Goal: Task Accomplishment & Management: Use online tool/utility

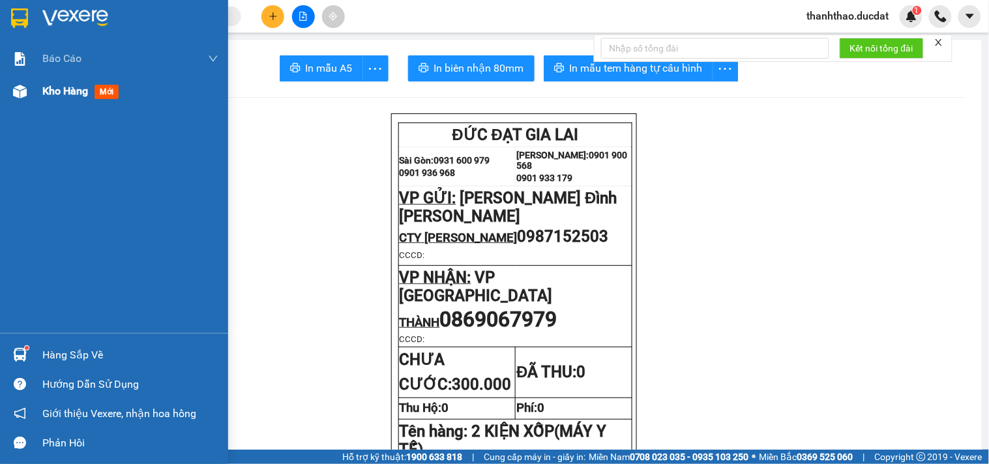
click at [29, 93] on div at bounding box center [19, 91] width 23 height 23
click at [78, 89] on span "Kho hàng" at bounding box center [65, 91] width 46 height 12
click at [76, 90] on span "Kho hàng" at bounding box center [65, 91] width 46 height 12
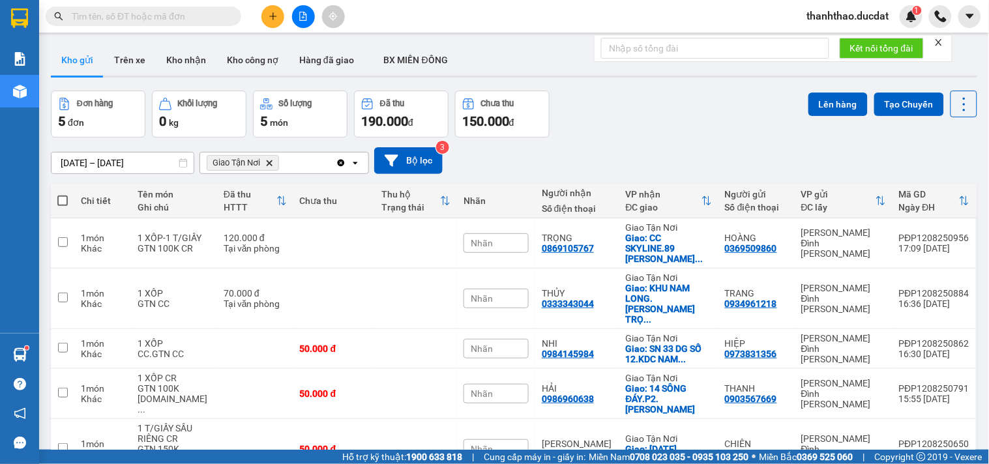
click at [340, 162] on icon "Clear all" at bounding box center [341, 162] width 7 height 7
click at [328, 161] on div "Chọn văn phòng nhận" at bounding box center [275, 163] width 150 height 21
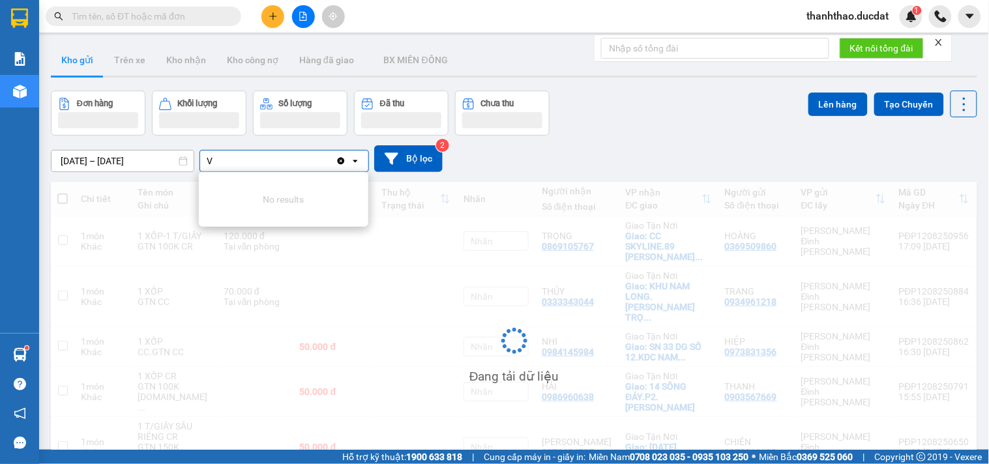
type input "VP"
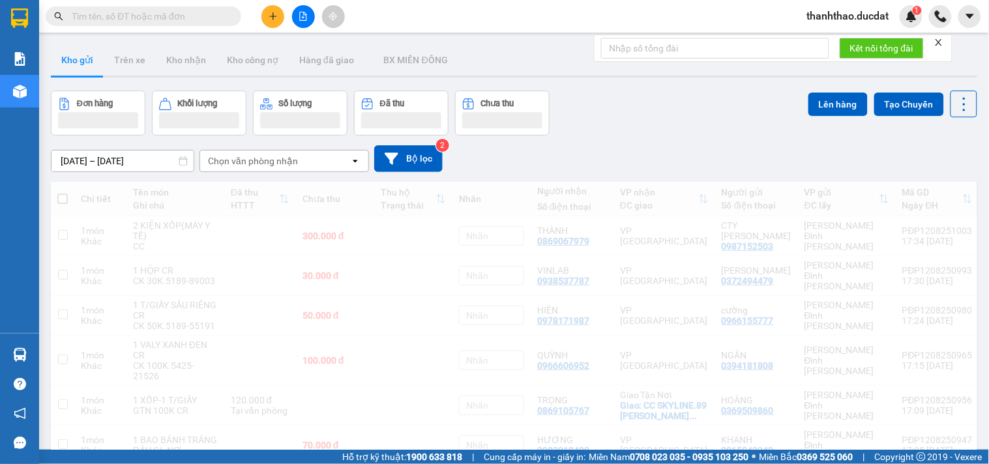
click at [269, 158] on div "Chọn văn phòng nhận" at bounding box center [253, 160] width 90 height 13
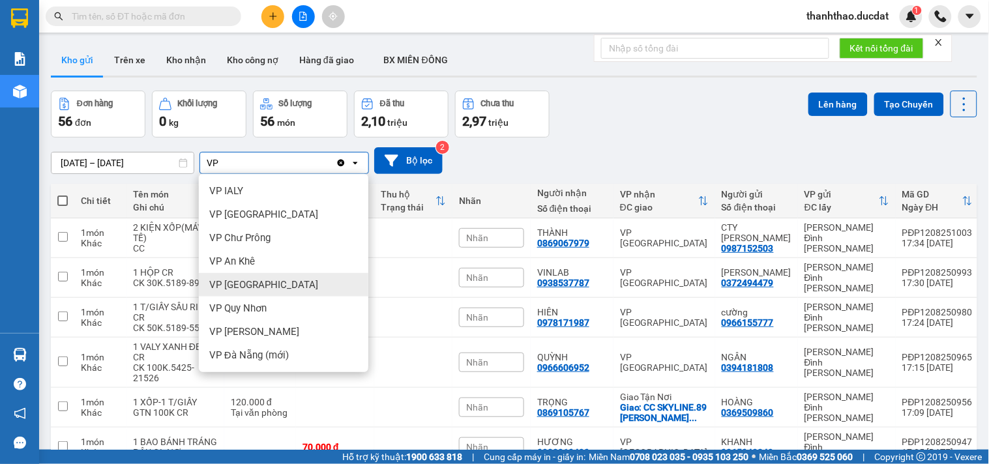
type input "VP"
click at [250, 291] on span "VP [GEOGRAPHIC_DATA]" at bounding box center [263, 284] width 109 height 13
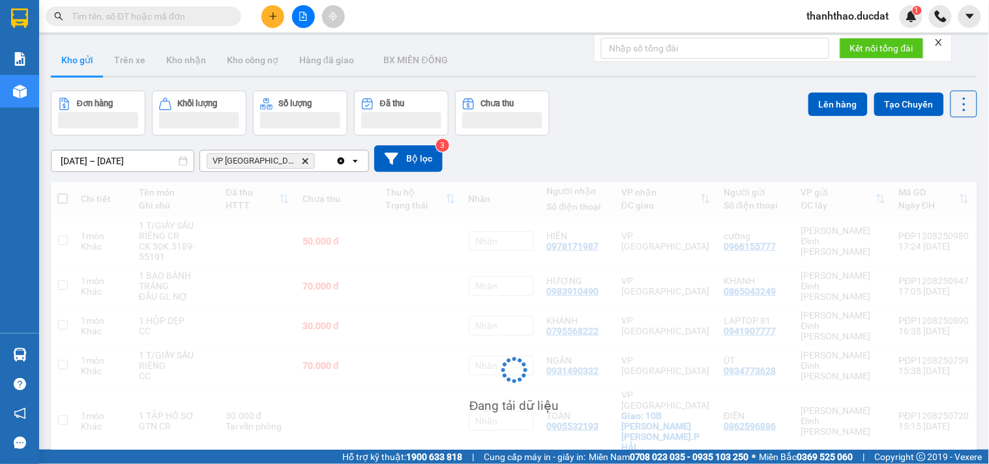
click at [287, 155] on div "VP [GEOGRAPHIC_DATA] Delete" at bounding box center [268, 161] width 136 height 21
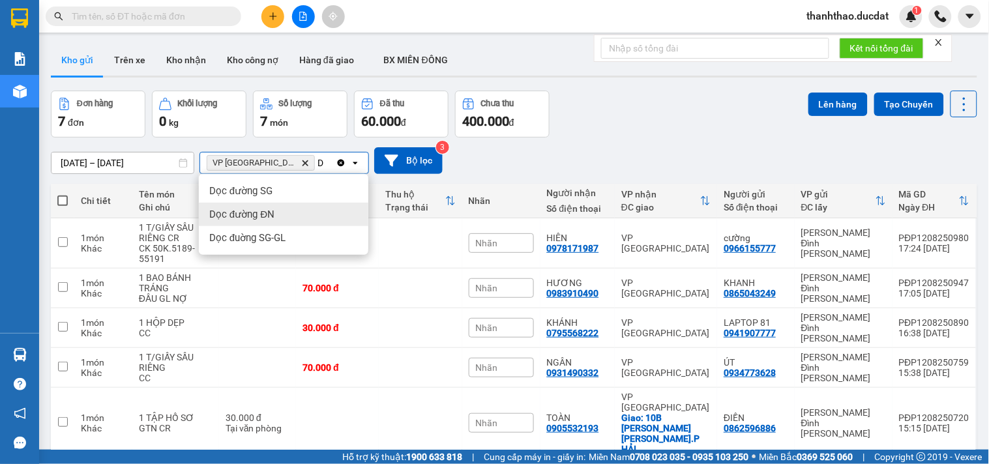
type input "D"
click at [274, 214] on div "Dọc đường ĐN" at bounding box center [283, 214] width 169 height 23
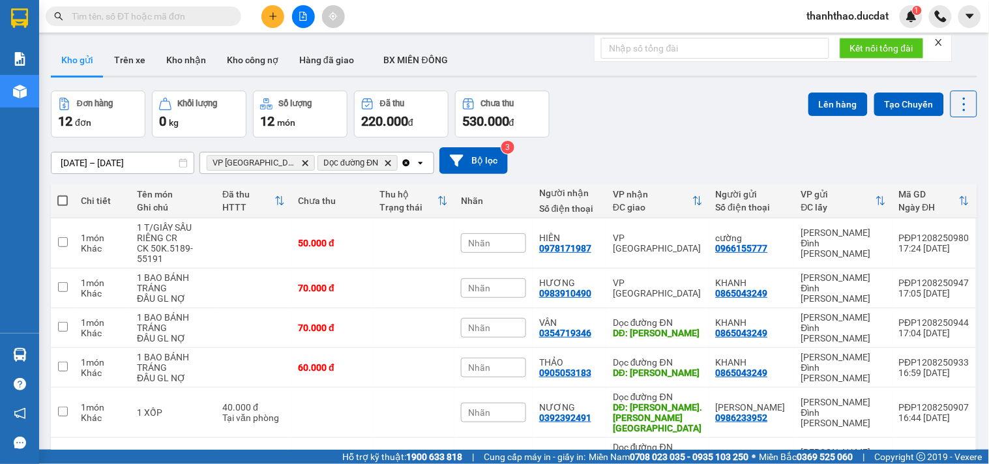
click at [61, 199] on span at bounding box center [62, 201] width 10 height 10
click at [63, 194] on input "checkbox" at bounding box center [63, 194] width 0 height 0
checkbox input "true"
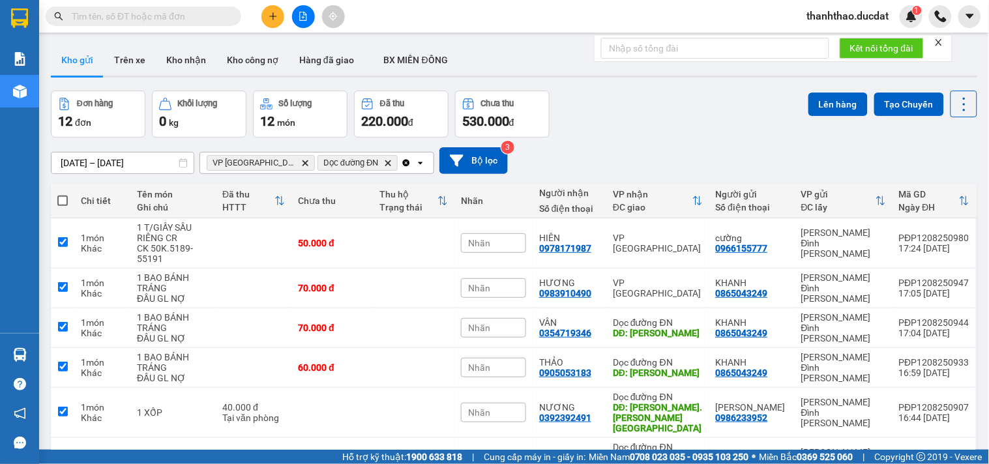
checkbox input "true"
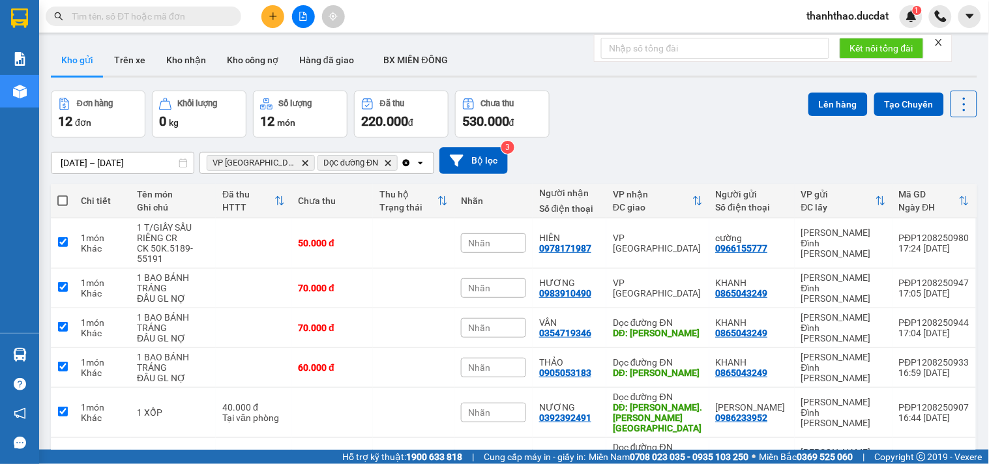
checkbox input "true"
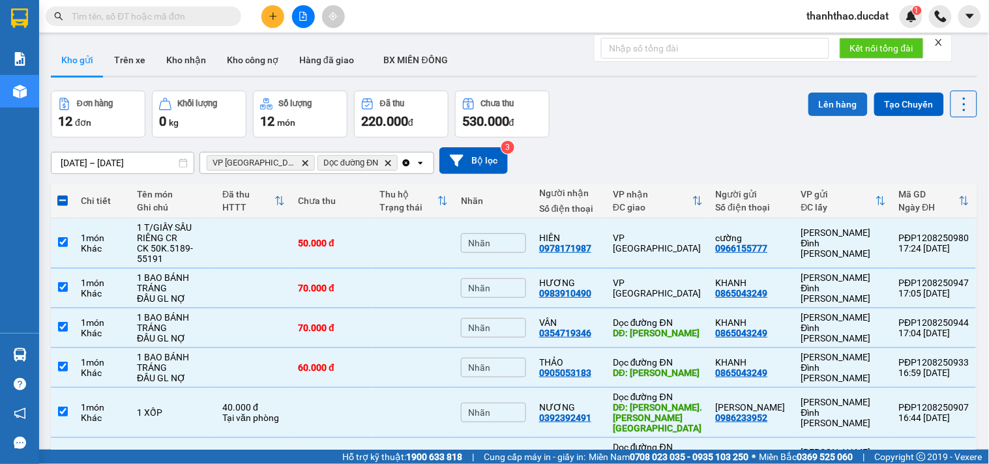
click at [815, 95] on button "Lên hàng" at bounding box center [837, 104] width 59 height 23
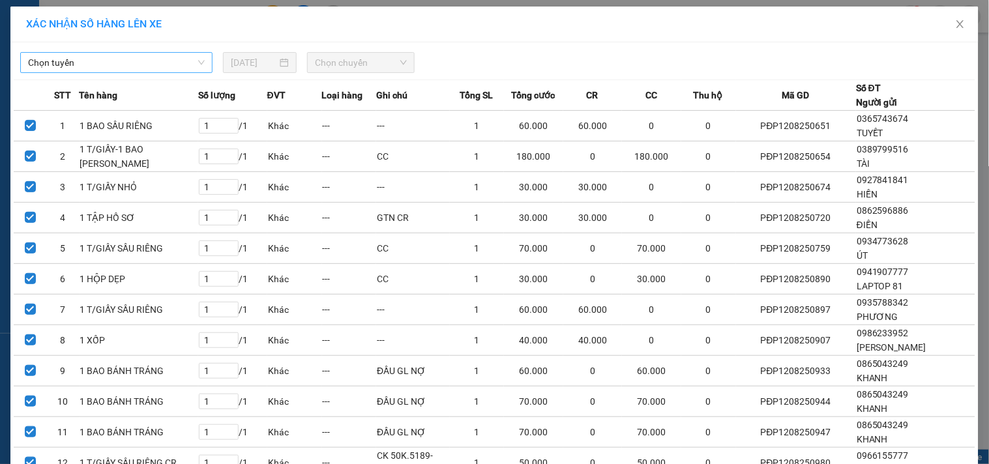
click at [152, 64] on span "Chọn tuyến" at bounding box center [116, 63] width 177 height 20
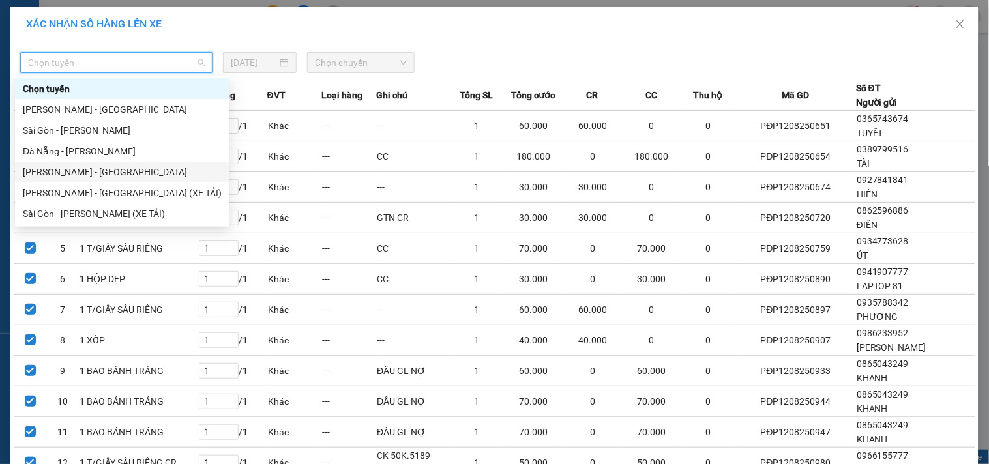
click at [54, 168] on div "[PERSON_NAME] - [GEOGRAPHIC_DATA]" at bounding box center [122, 172] width 199 height 14
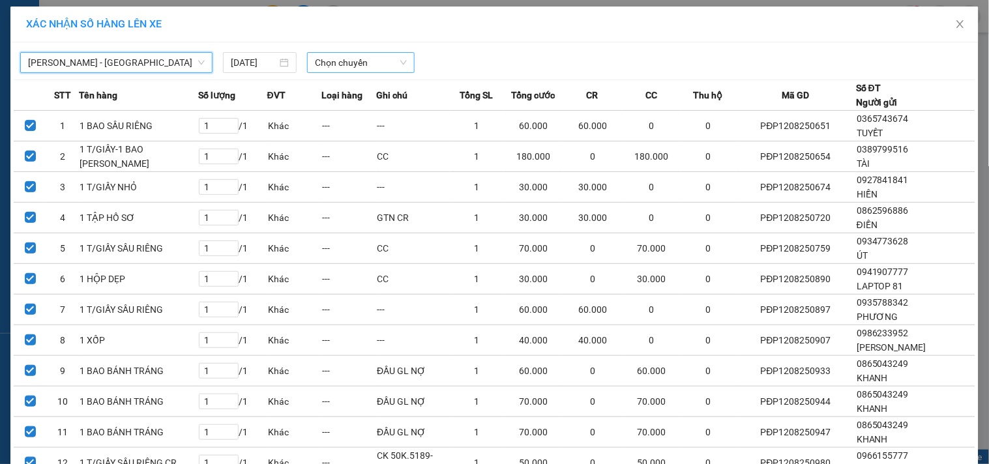
click at [347, 61] on span "Chọn chuyến" at bounding box center [361, 63] width 92 height 20
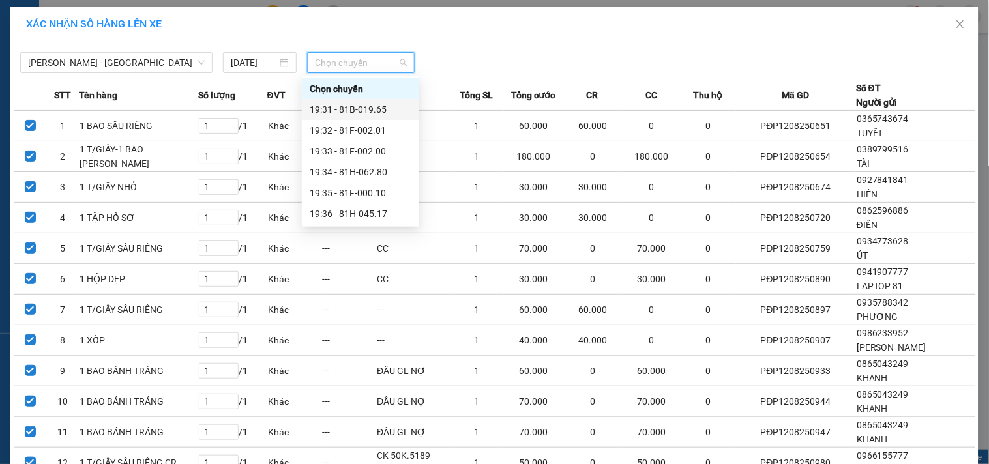
click at [348, 108] on div "19:31 - 81B-019.65" at bounding box center [361, 109] width 102 height 14
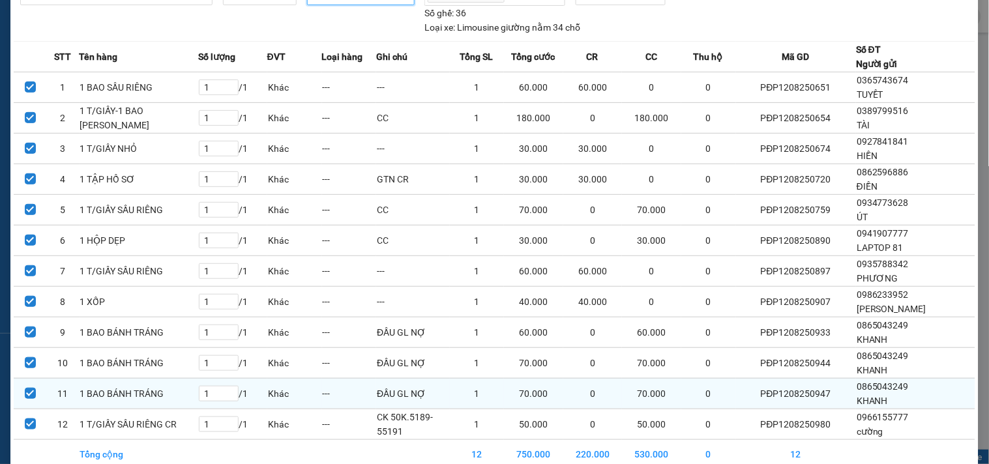
scroll to position [147, 0]
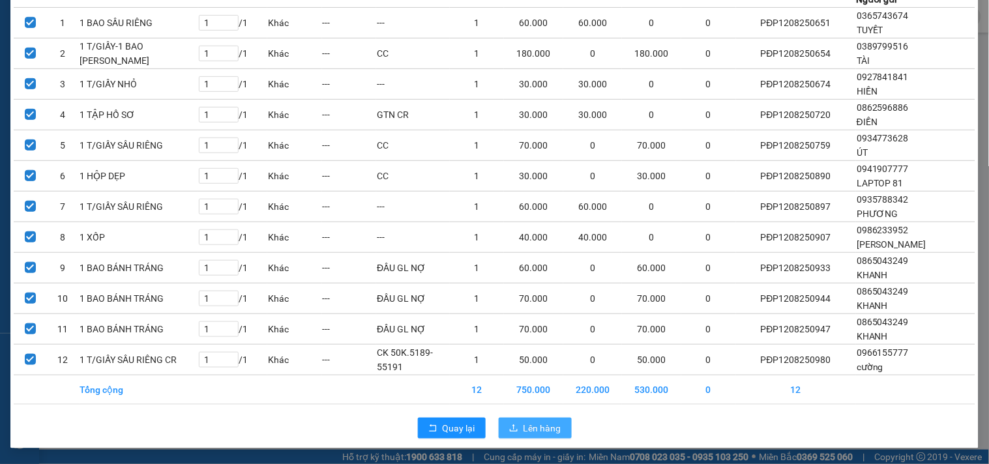
click at [525, 431] on span "Lên hàng" at bounding box center [542, 428] width 38 height 14
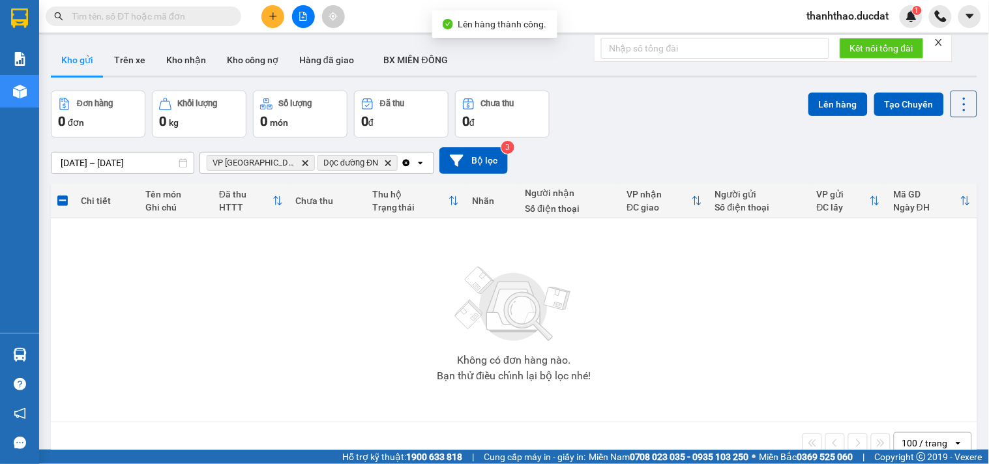
click at [401, 162] on icon "Clear all" at bounding box center [406, 163] width 10 height 10
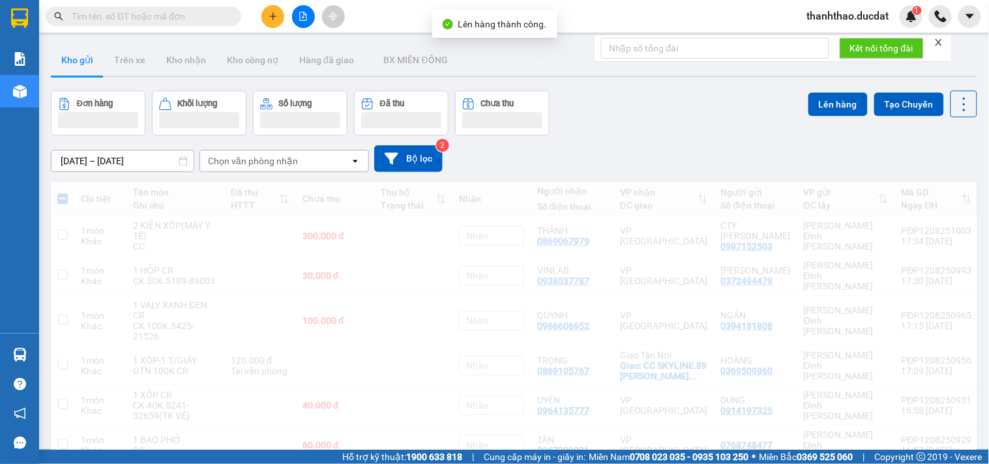
click at [338, 161] on div "Chọn văn phòng nhận" at bounding box center [275, 161] width 150 height 21
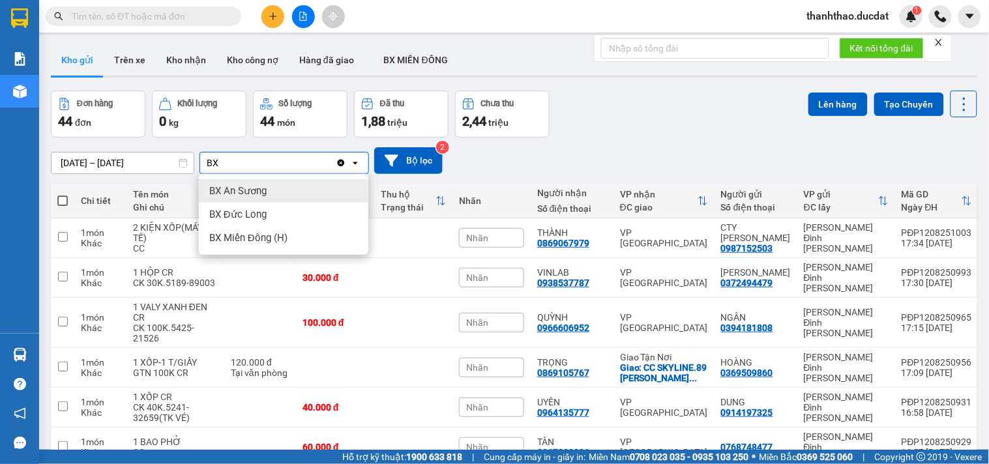
type input "BX"
click at [276, 193] on div "BX An Sương" at bounding box center [283, 190] width 169 height 23
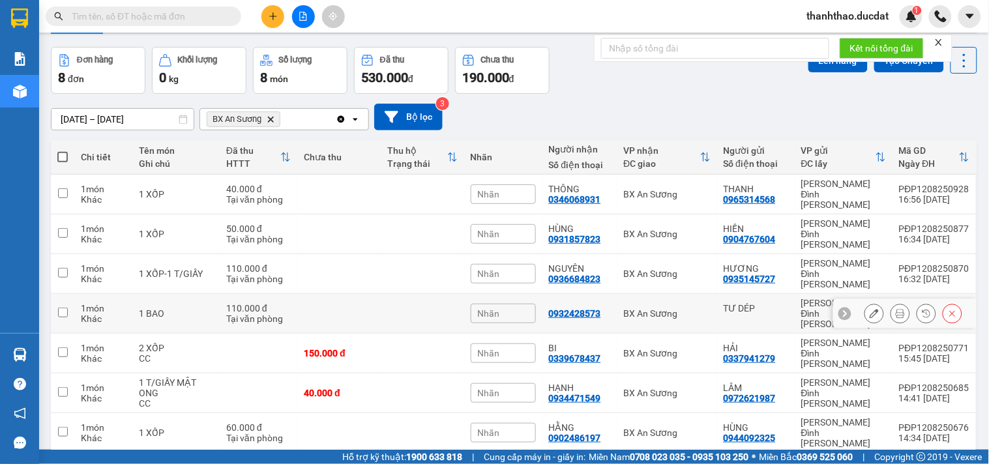
scroll to position [68, 0]
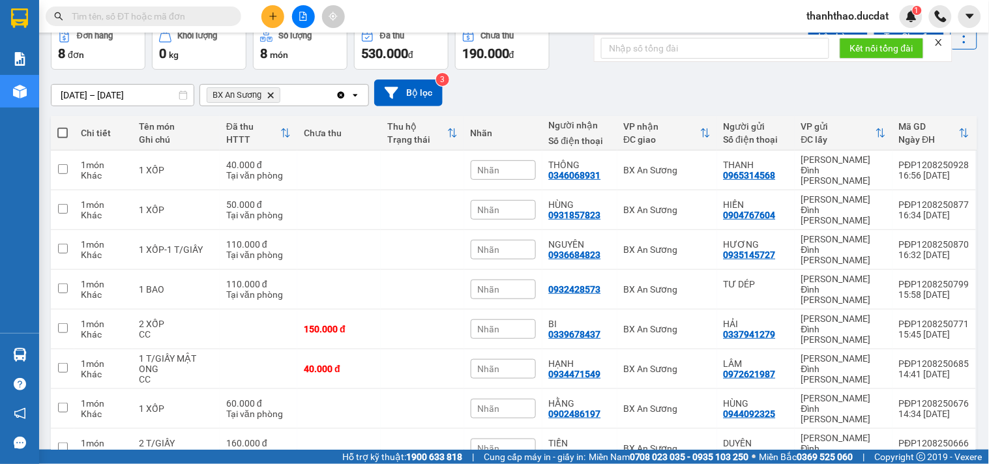
click at [65, 128] on span at bounding box center [62, 133] width 10 height 10
click at [63, 126] on input "checkbox" at bounding box center [63, 126] width 0 height 0
checkbox input "true"
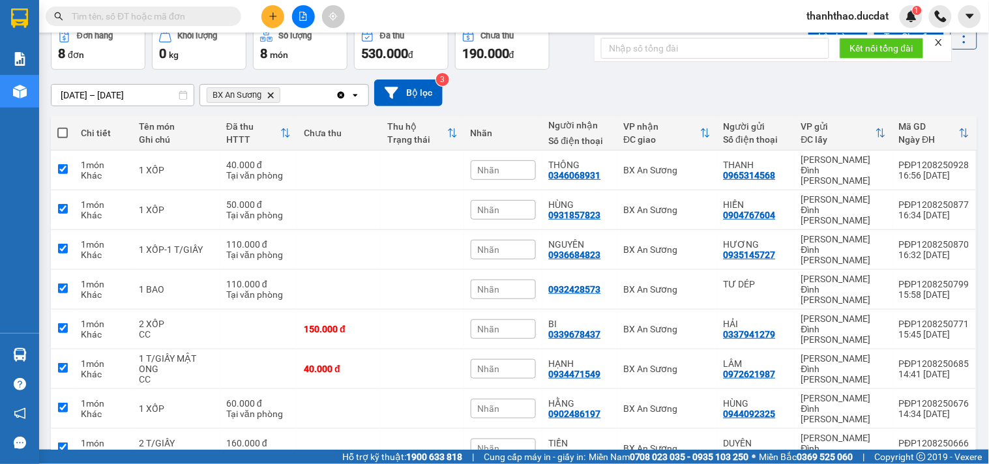
checkbox input "true"
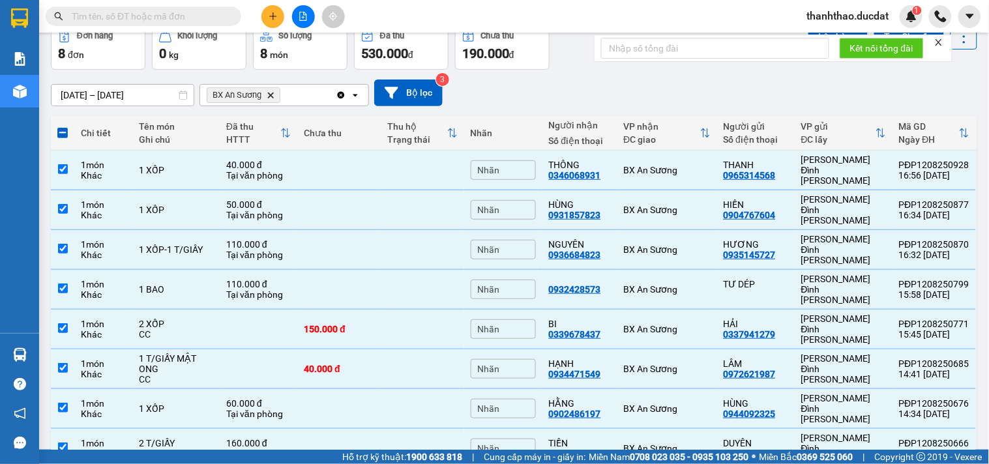
scroll to position [0, 0]
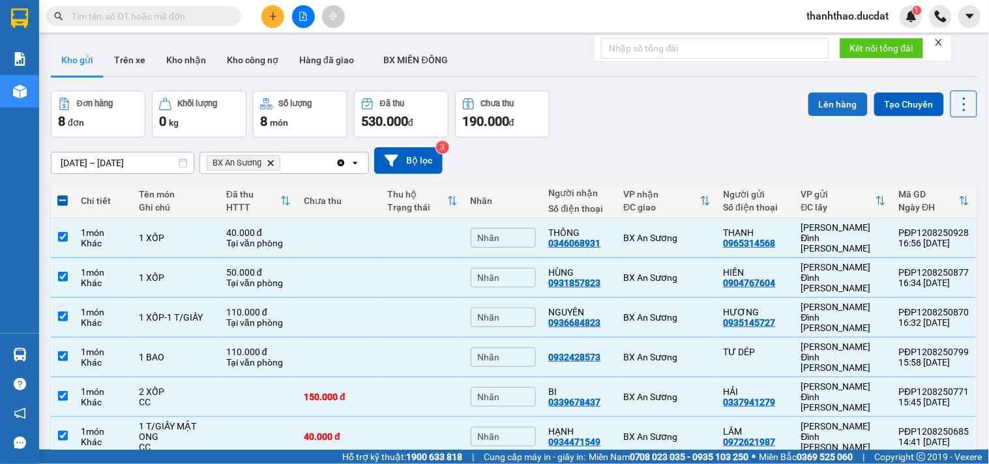
click at [832, 103] on button "Lên hàng" at bounding box center [837, 104] width 59 height 23
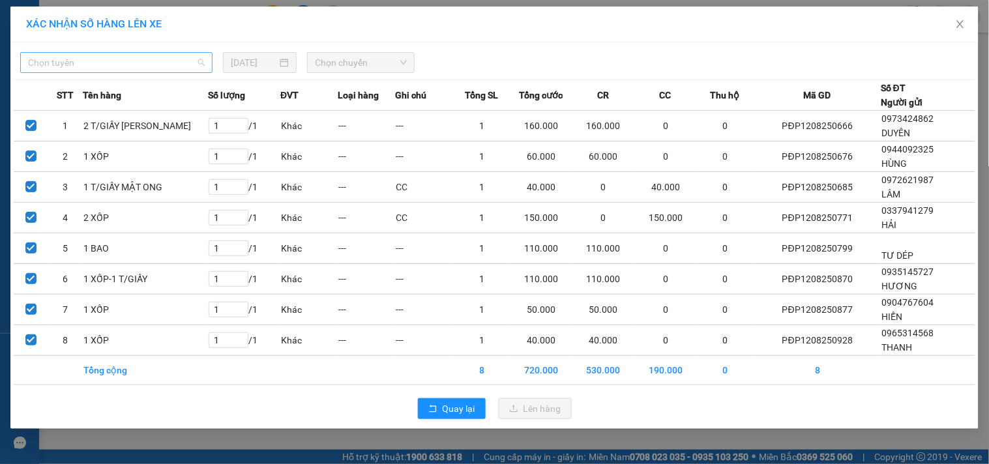
click at [134, 61] on span "Chọn tuyến" at bounding box center [116, 63] width 177 height 20
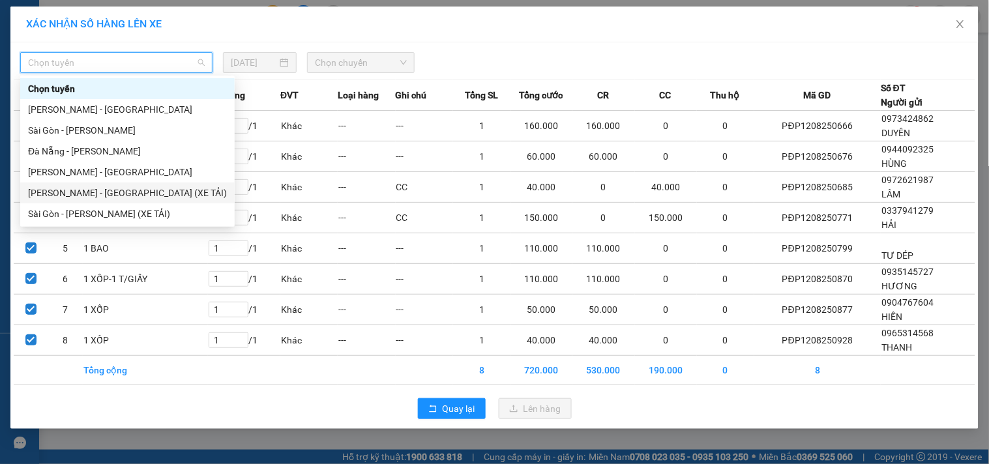
click at [74, 196] on div "[PERSON_NAME] - [GEOGRAPHIC_DATA] (XE TẢI)" at bounding box center [127, 193] width 199 height 14
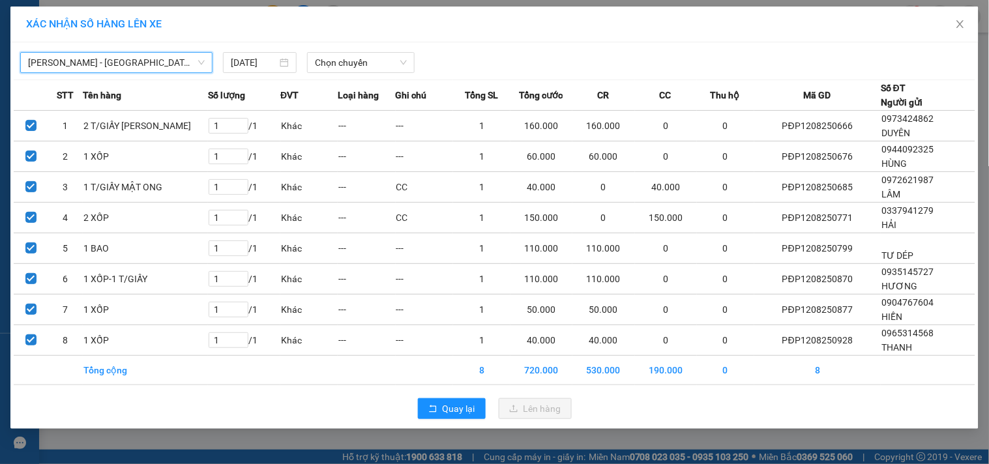
click at [108, 62] on span "[PERSON_NAME] - [GEOGRAPHIC_DATA] (XE TẢI)" at bounding box center [116, 63] width 177 height 20
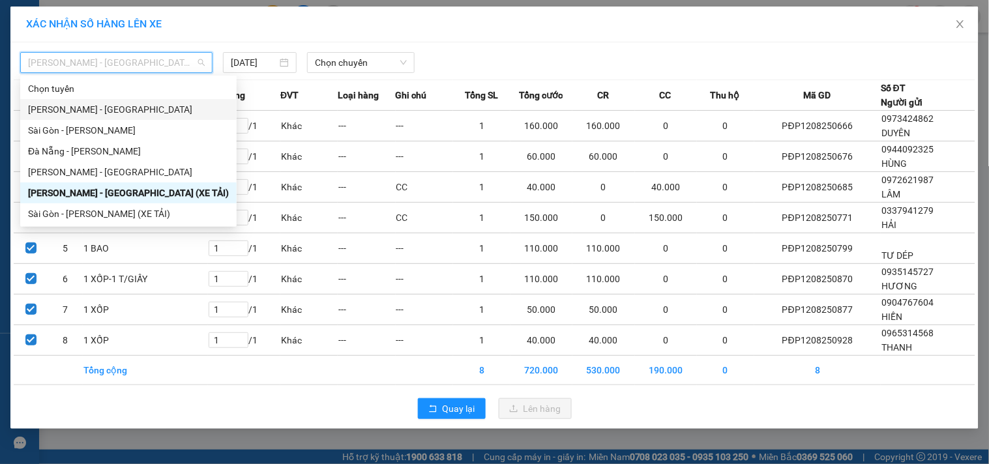
click at [93, 111] on div "[PERSON_NAME] - [GEOGRAPHIC_DATA]" at bounding box center [128, 109] width 201 height 14
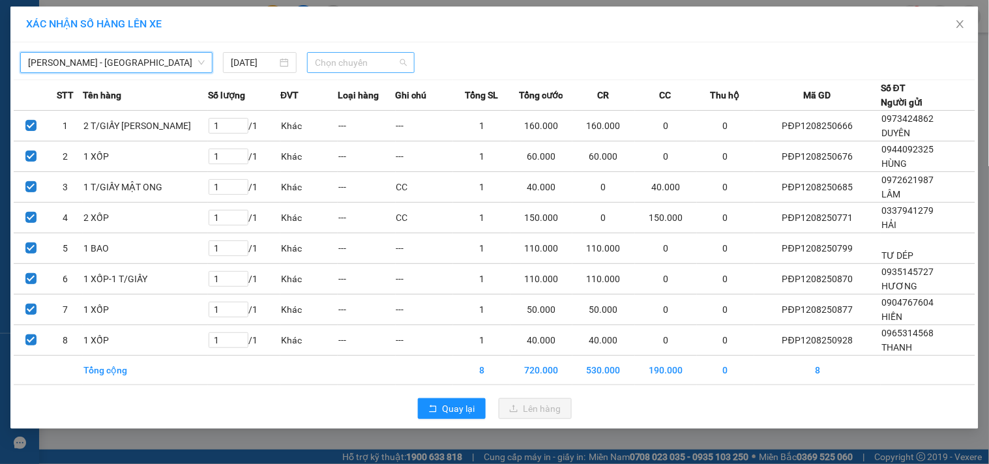
click at [353, 63] on span "Chọn chuyến" at bounding box center [361, 63] width 92 height 20
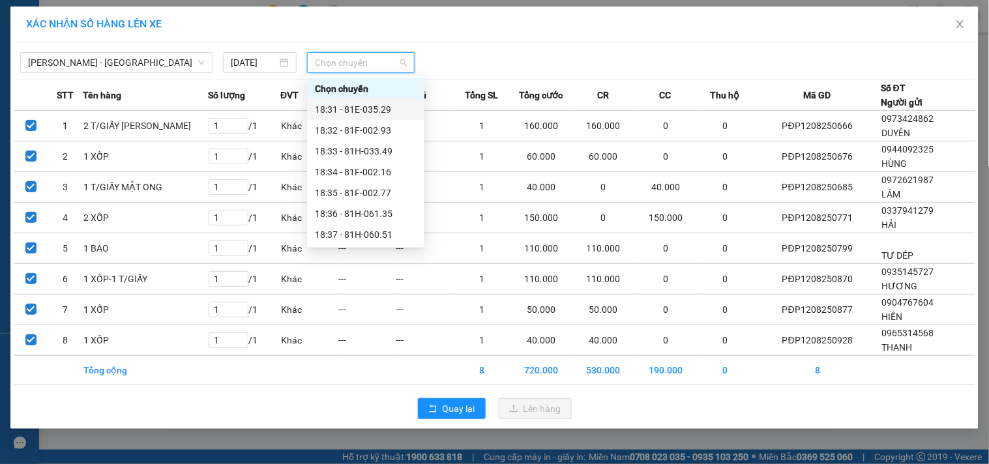
click at [366, 111] on div "18:31 - 81E-035.29" at bounding box center [366, 109] width 102 height 14
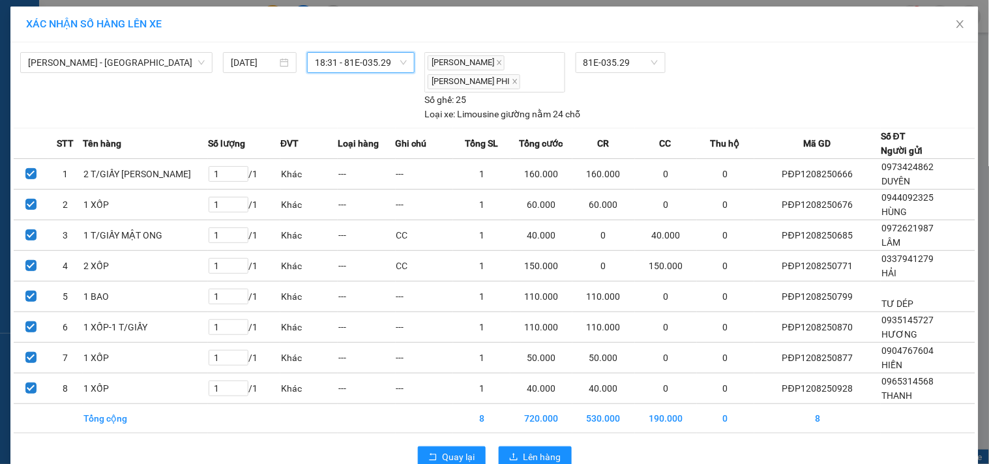
scroll to position [29, 0]
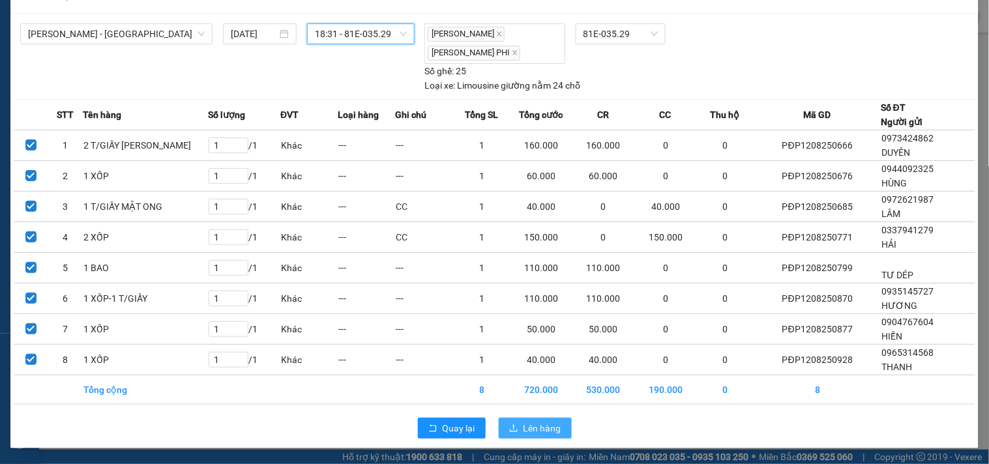
click at [535, 434] on span "Lên hàng" at bounding box center [542, 428] width 38 height 14
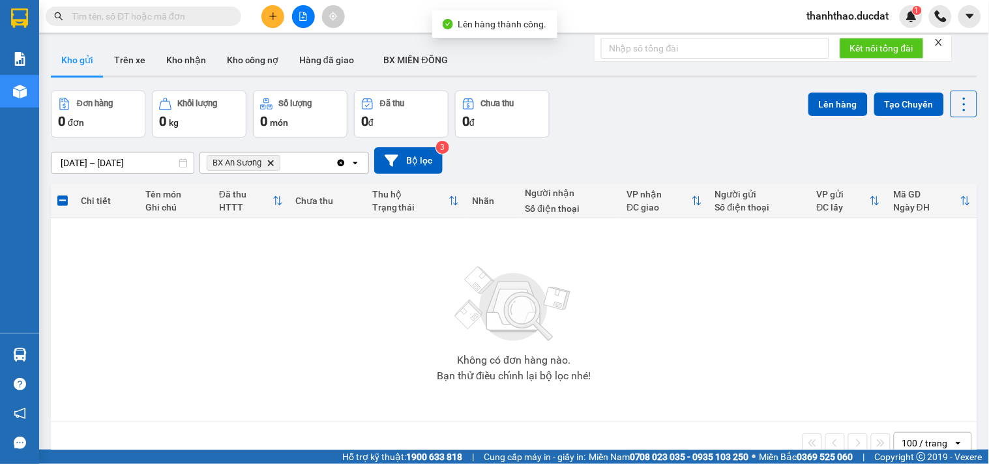
click at [338, 163] on icon "Clear all" at bounding box center [341, 162] width 7 height 7
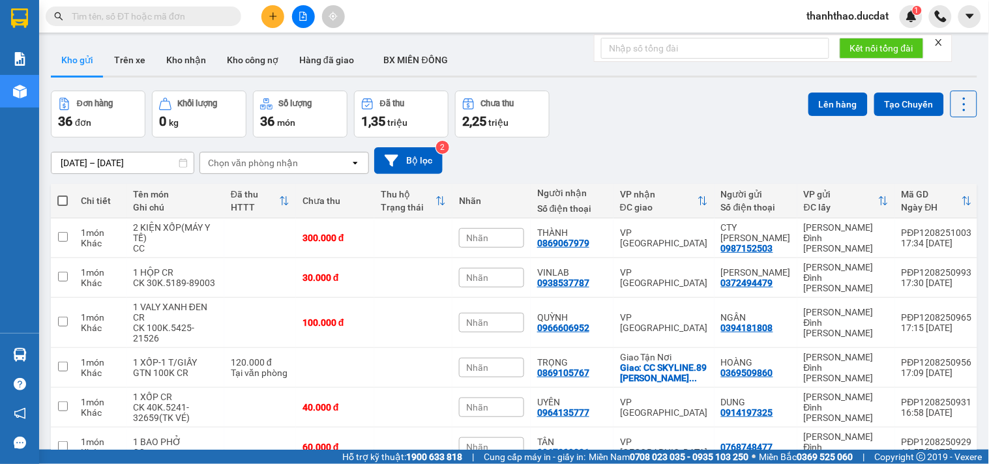
click at [59, 200] on span at bounding box center [62, 201] width 10 height 10
click at [63, 194] on input "checkbox" at bounding box center [63, 194] width 0 height 0
checkbox input "true"
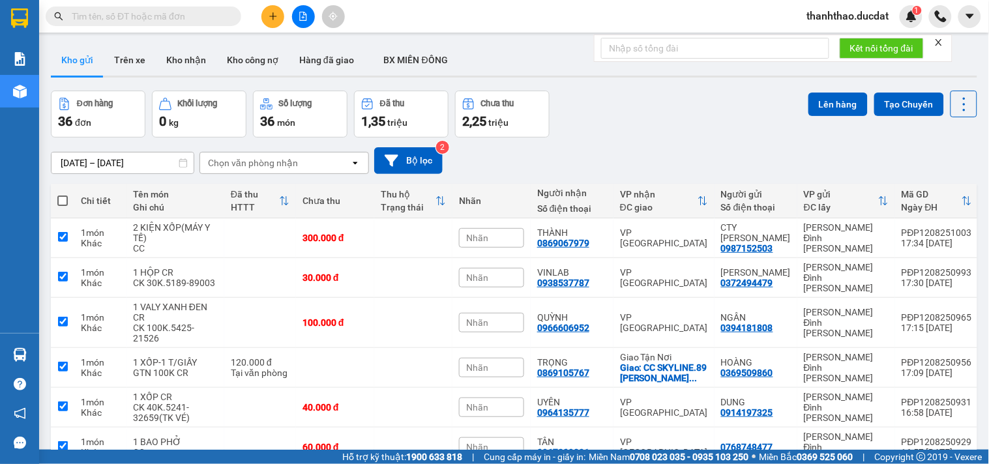
checkbox input "true"
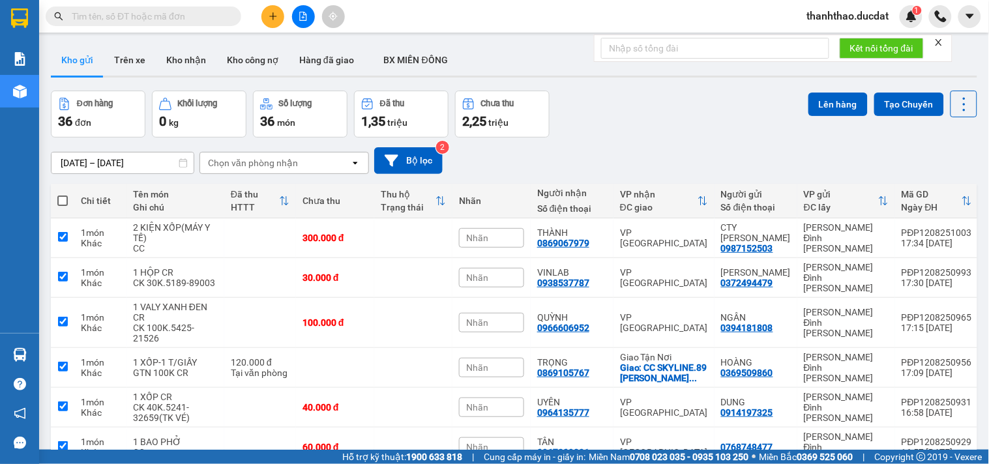
checkbox input "true"
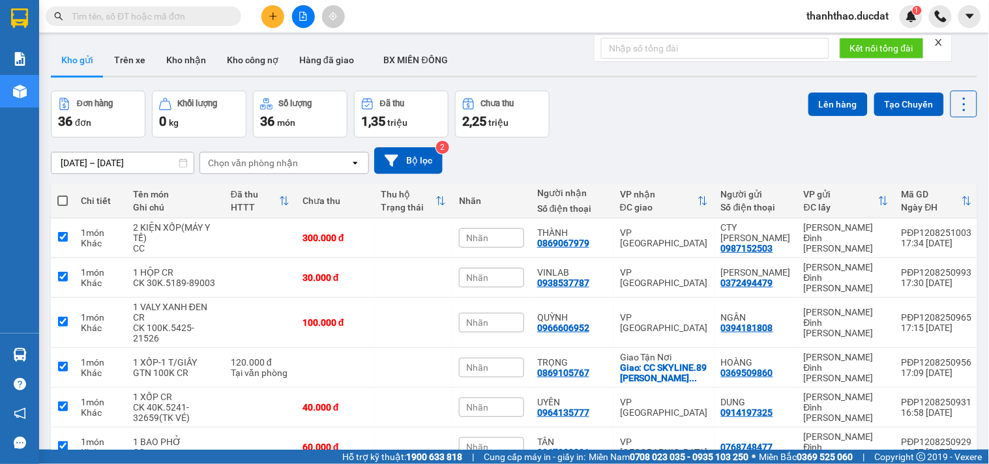
checkbox input "true"
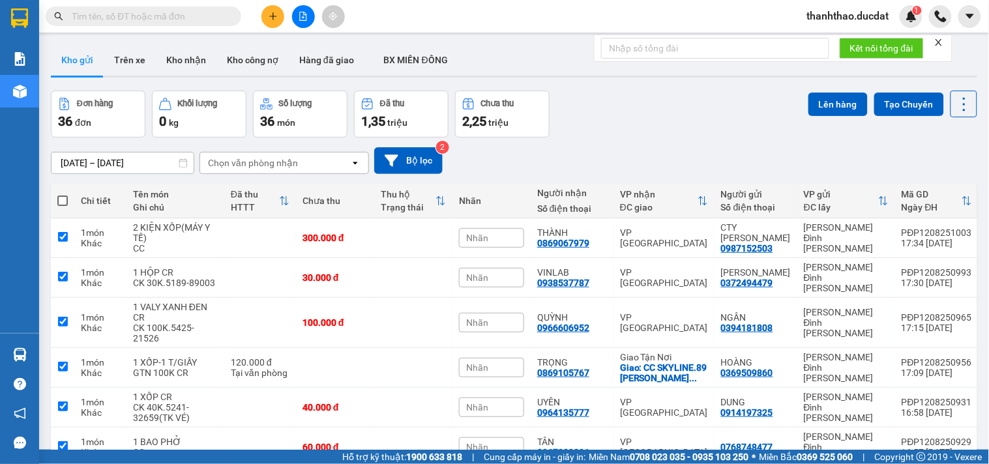
checkbox input "true"
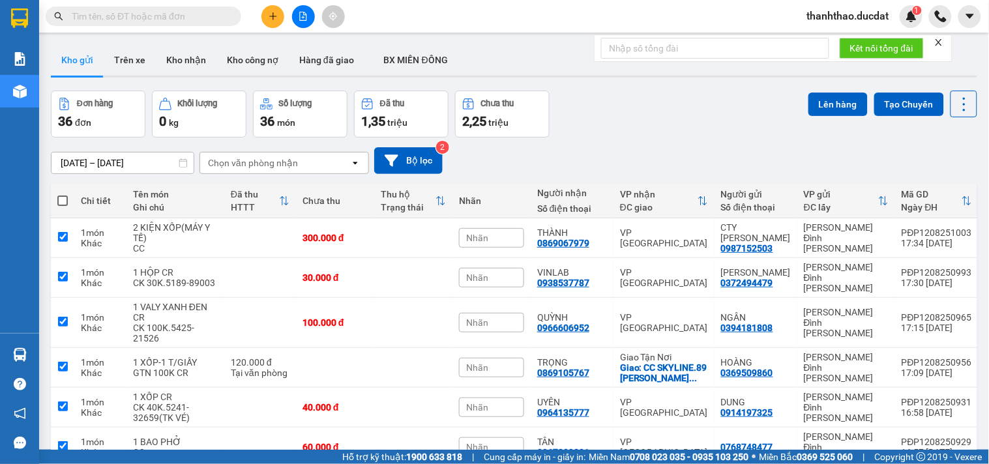
checkbox input "true"
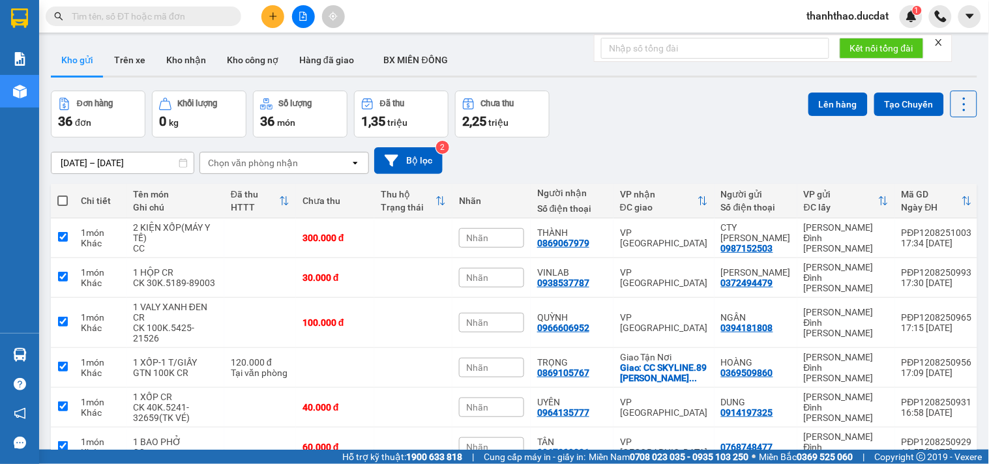
checkbox input "true"
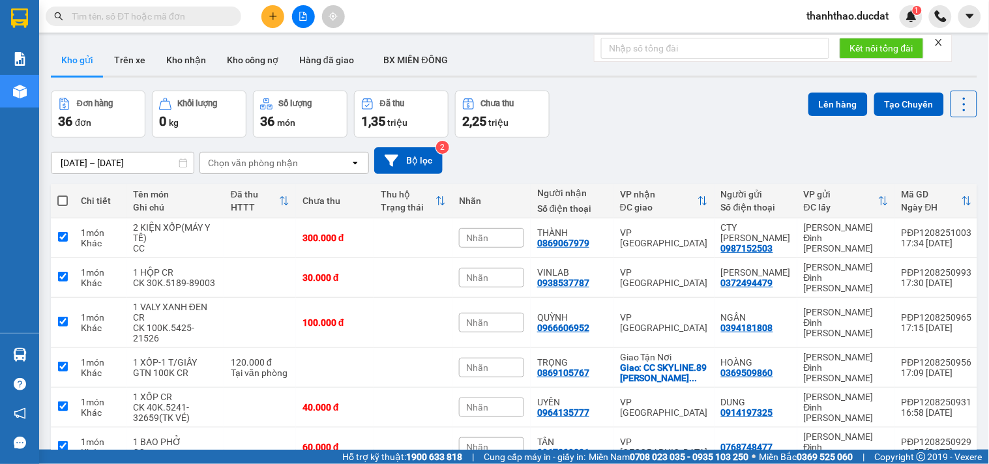
checkbox input "true"
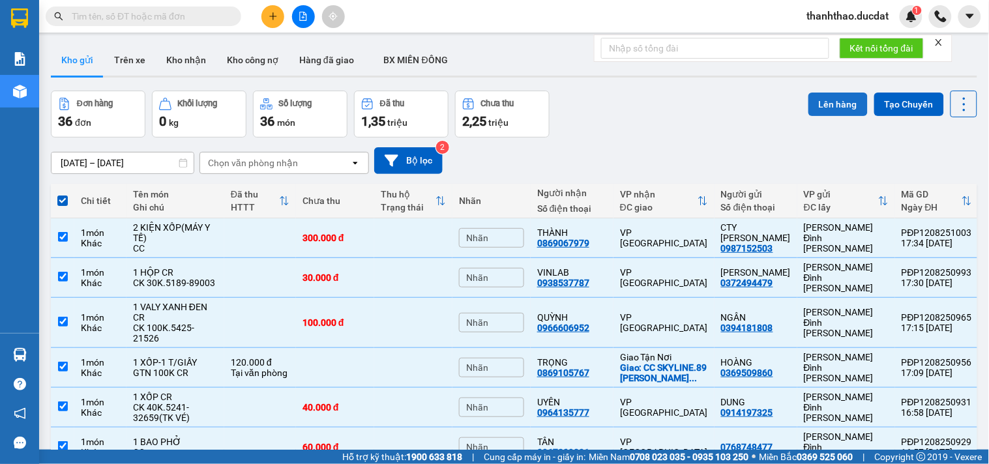
click at [811, 106] on button "Lên hàng" at bounding box center [837, 104] width 59 height 23
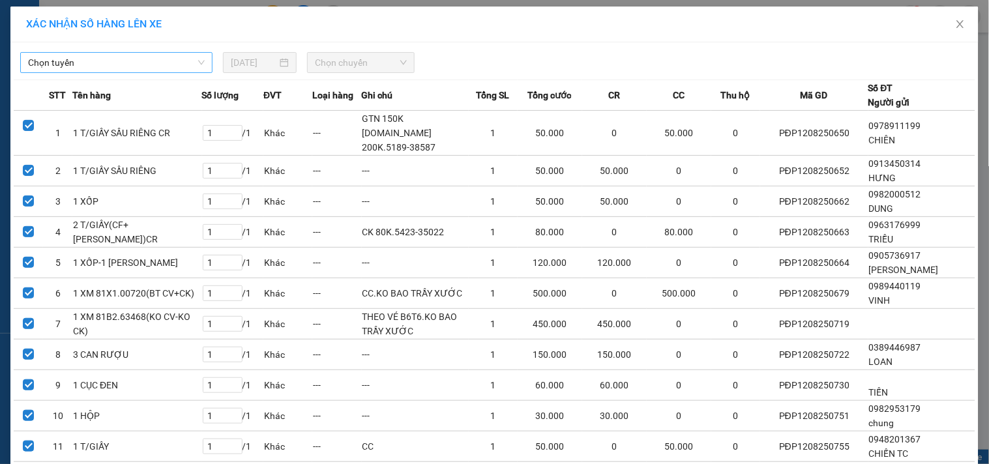
click at [128, 59] on span "Chọn tuyến" at bounding box center [116, 63] width 177 height 20
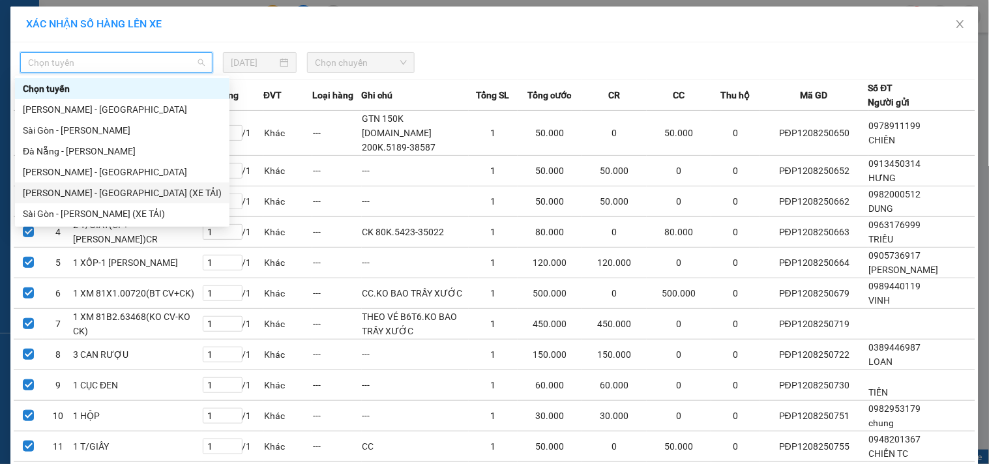
click at [83, 192] on div "[PERSON_NAME] - [GEOGRAPHIC_DATA] (XE TẢI)" at bounding box center [122, 193] width 199 height 14
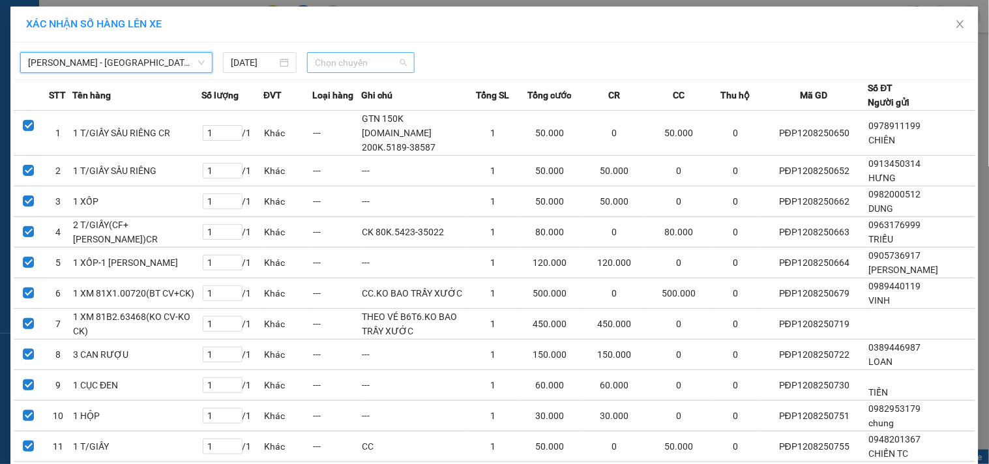
click at [363, 68] on span "Chọn chuyến" at bounding box center [361, 63] width 92 height 20
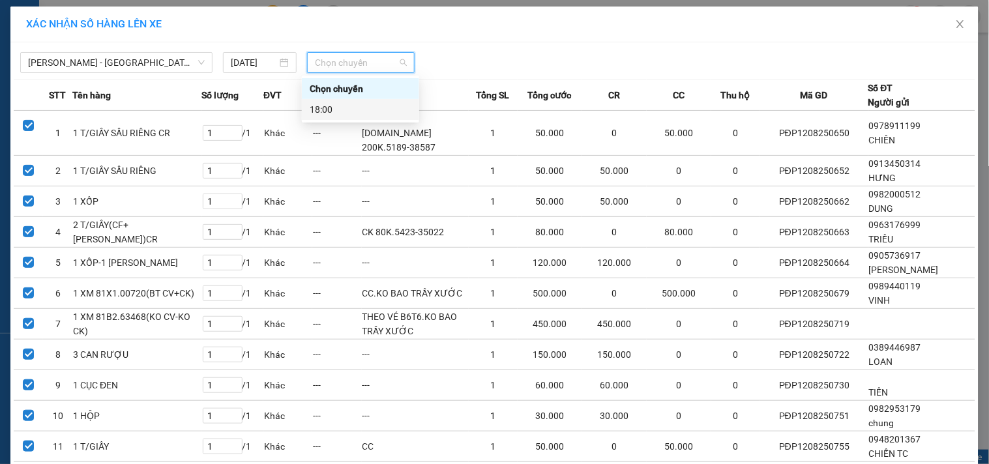
click at [353, 108] on div "18:00" at bounding box center [361, 109] width 102 height 14
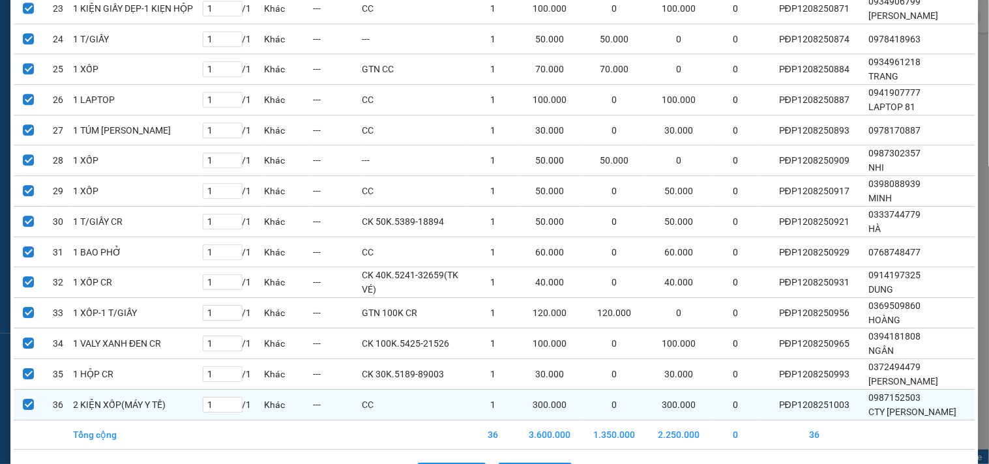
scroll to position [845, 0]
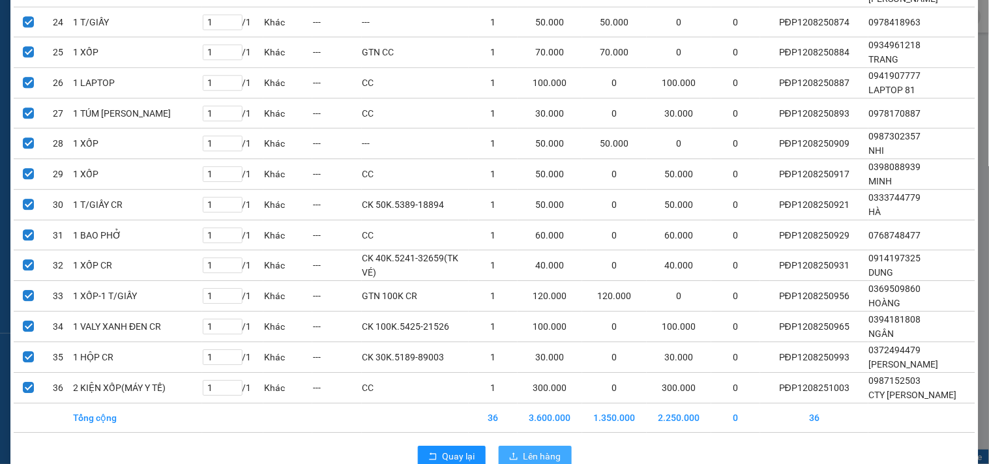
click at [548, 449] on span "Lên hàng" at bounding box center [542, 456] width 38 height 14
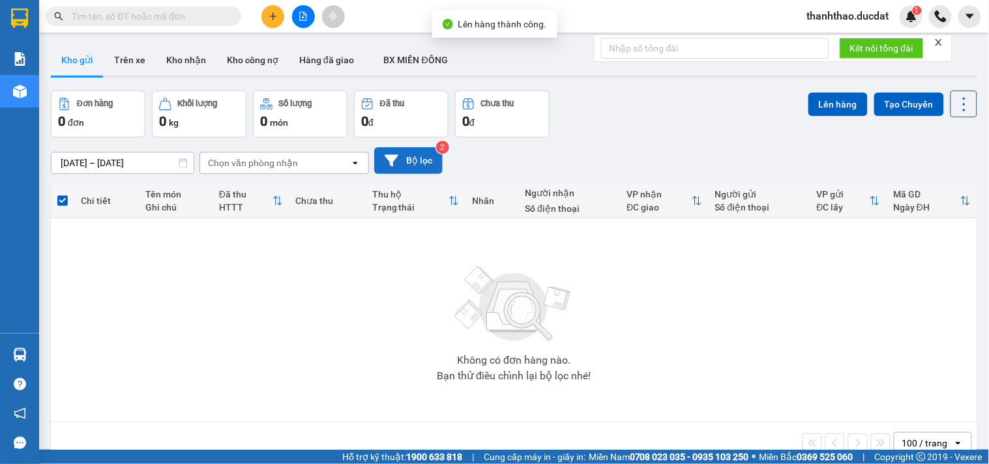
click at [387, 150] on button "Bộ lọc" at bounding box center [408, 160] width 68 height 27
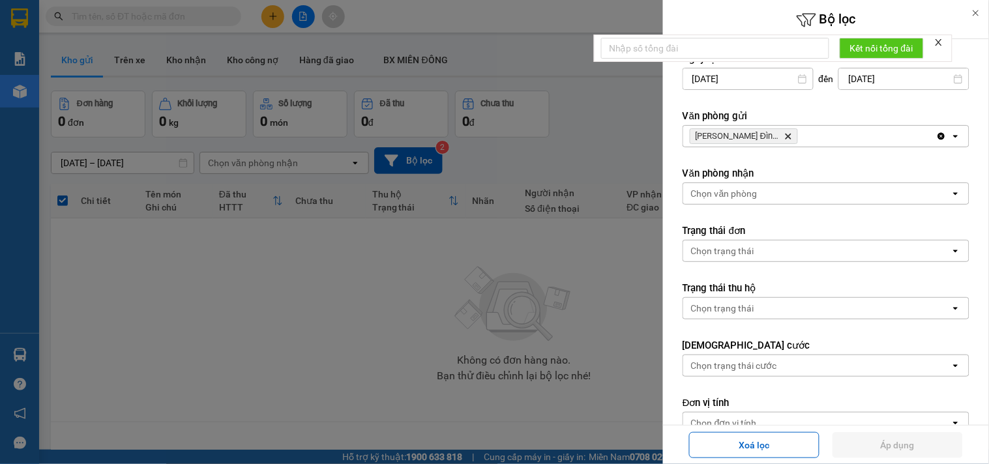
click at [285, 336] on div at bounding box center [494, 232] width 989 height 464
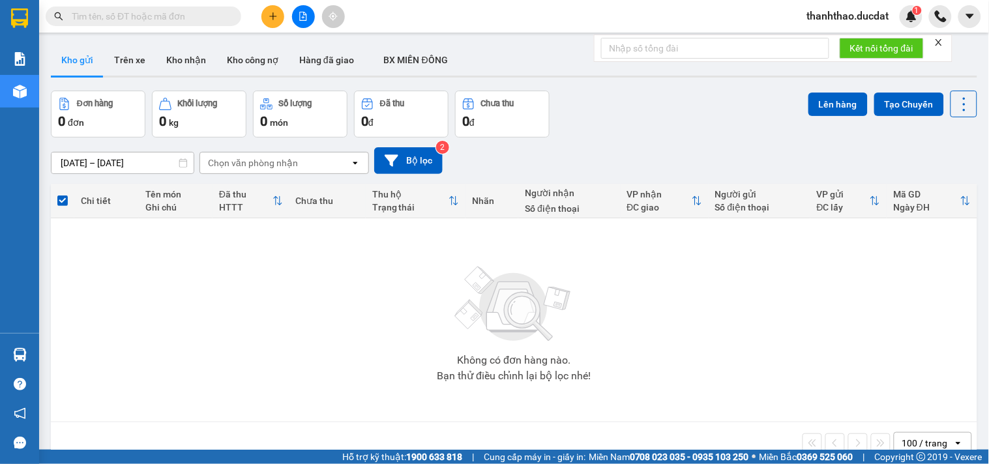
click at [299, 16] on icon "file-add" at bounding box center [303, 16] width 9 height 9
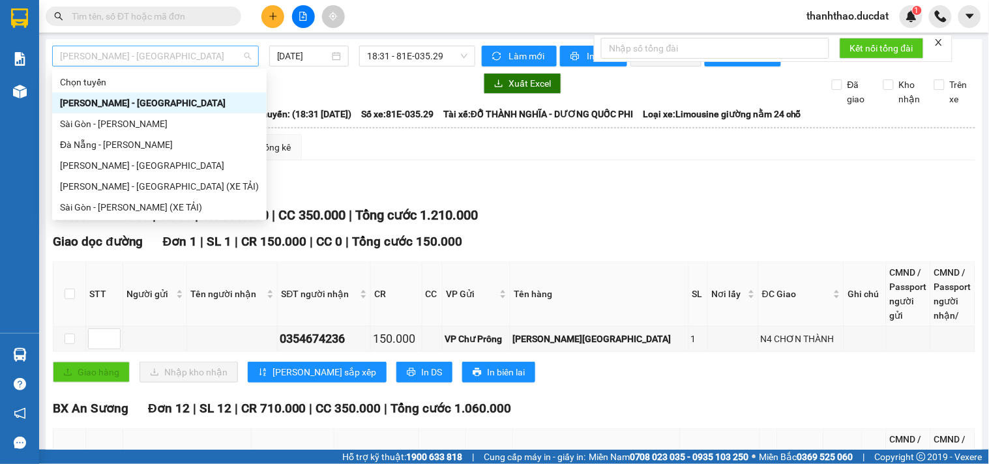
click at [198, 49] on span "[PERSON_NAME] - [GEOGRAPHIC_DATA]" at bounding box center [155, 56] width 191 height 20
click at [102, 161] on div "[PERSON_NAME] - [GEOGRAPHIC_DATA]" at bounding box center [159, 165] width 199 height 14
type input "[DATE]"
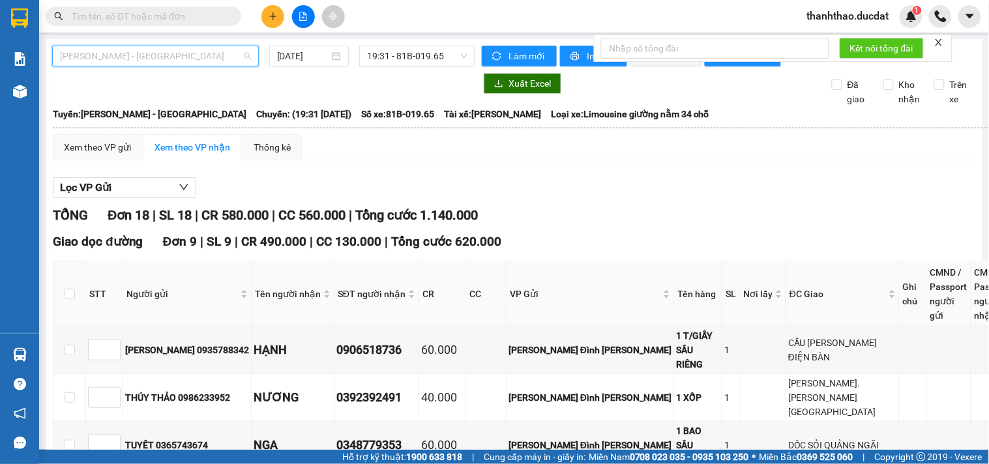
click at [141, 51] on span "[PERSON_NAME] - [GEOGRAPHIC_DATA]" at bounding box center [155, 56] width 191 height 20
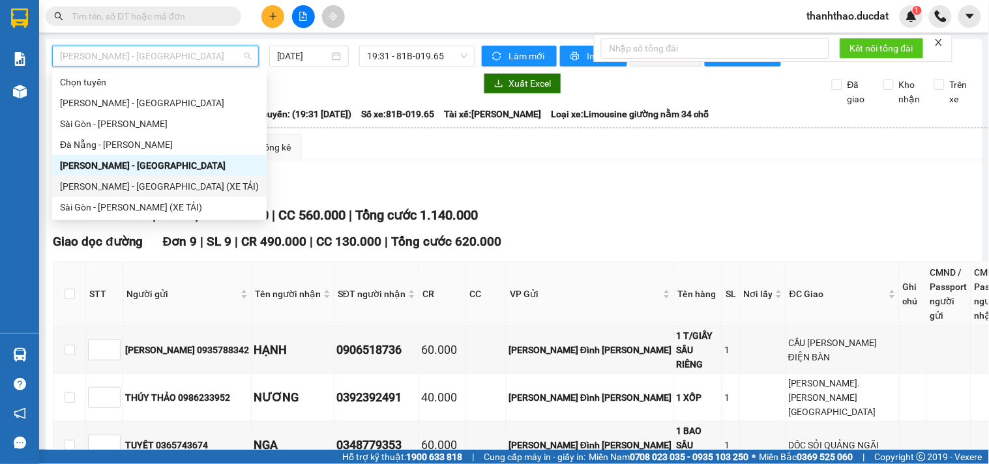
click at [114, 185] on div "[PERSON_NAME] - [GEOGRAPHIC_DATA] (XE TẢI)" at bounding box center [159, 186] width 199 height 14
type input "[DATE]"
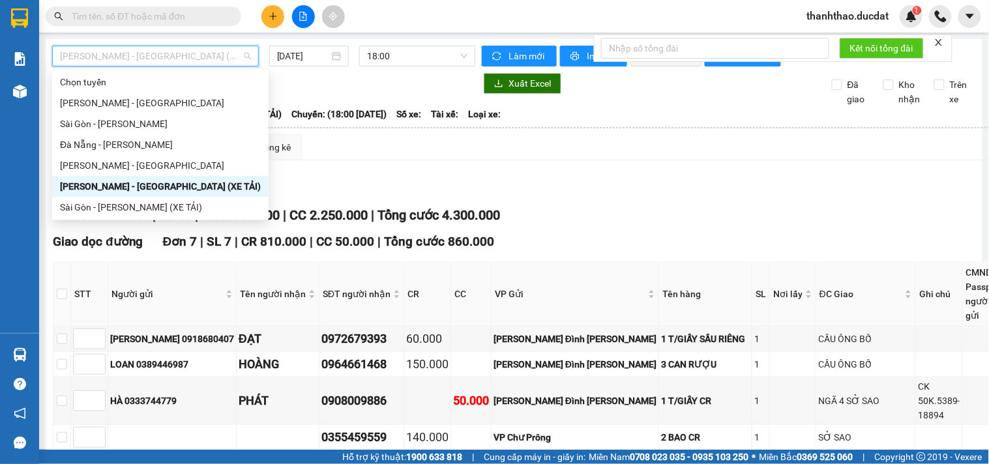
click at [132, 53] on span "[PERSON_NAME] - [GEOGRAPHIC_DATA] (XE TẢI)" at bounding box center [155, 56] width 191 height 20
click at [93, 203] on div "Sài Gòn - [PERSON_NAME] (XE TẢI)" at bounding box center [160, 207] width 201 height 14
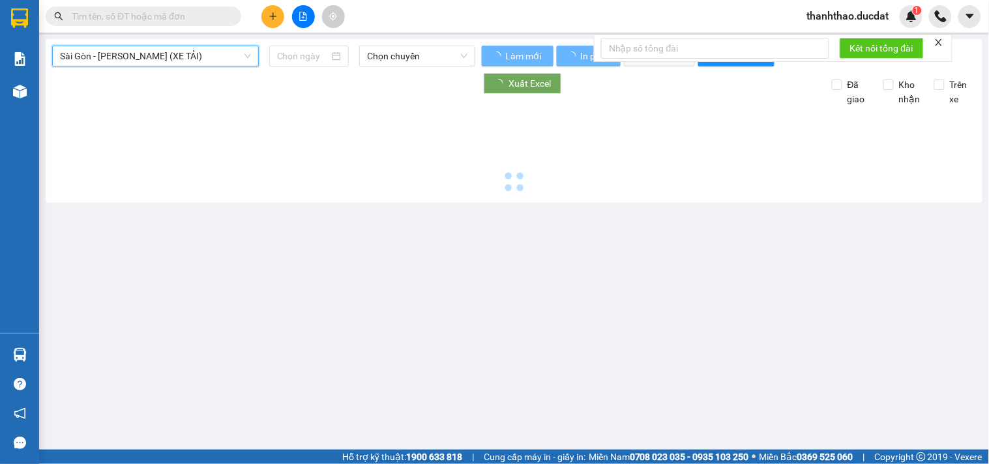
type input "[DATE]"
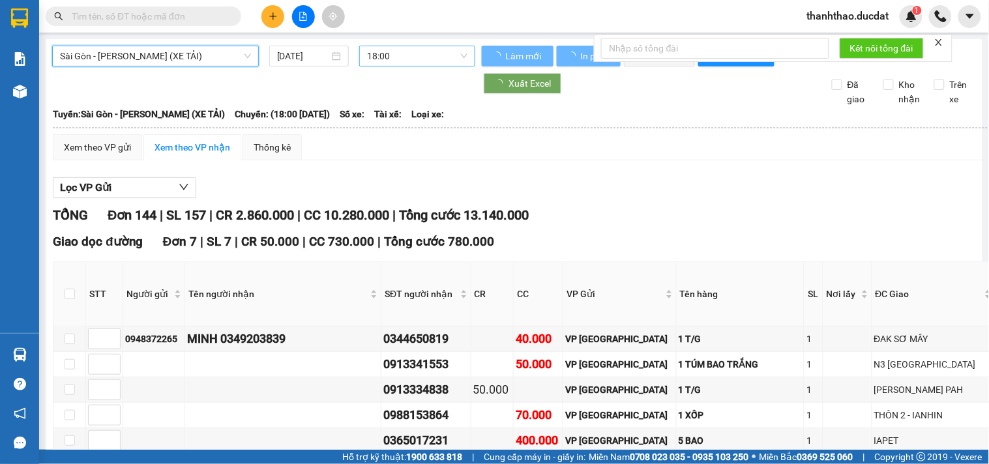
click at [406, 59] on span "18:00" at bounding box center [417, 56] width 100 height 20
click at [680, 160] on div "Xem theo VP gửi Xem theo VP nhận Thống kê" at bounding box center [589, 147] width 1072 height 26
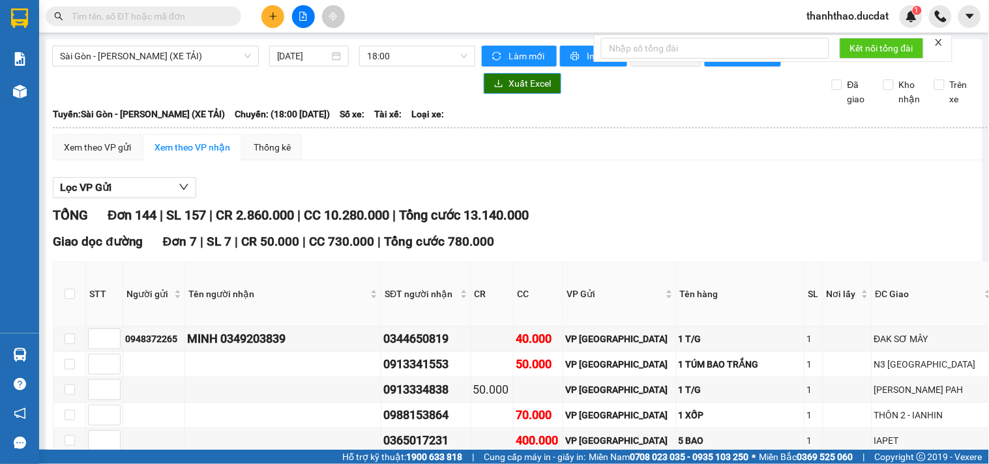
click at [502, 94] on button "Xuất Excel" at bounding box center [523, 83] width 78 height 21
click at [184, 57] on span "Sài Gòn - [PERSON_NAME] (XE TẢI)" at bounding box center [155, 56] width 191 height 20
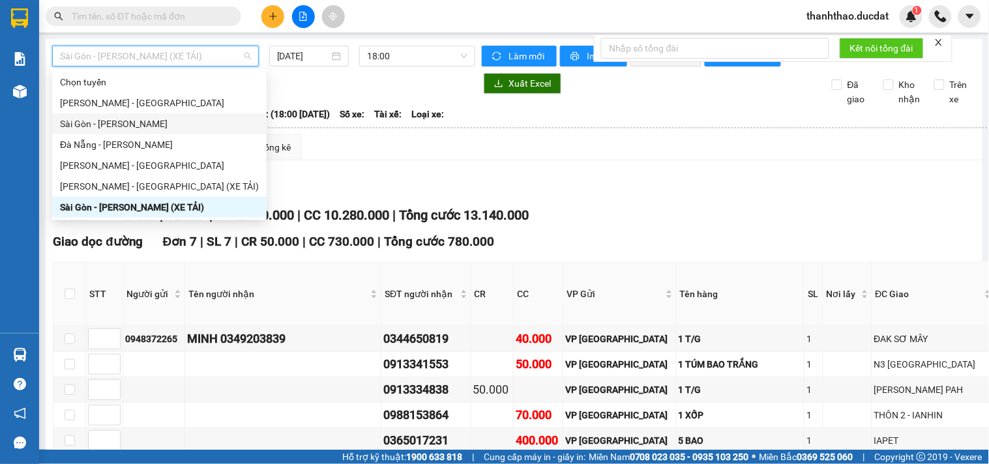
click at [108, 123] on div "Sài Gòn - [PERSON_NAME]" at bounding box center [159, 124] width 199 height 14
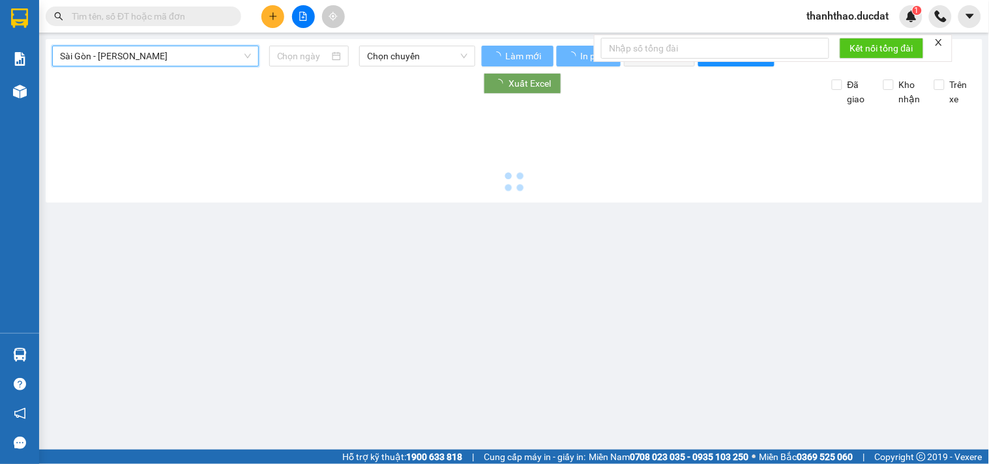
type input "[DATE]"
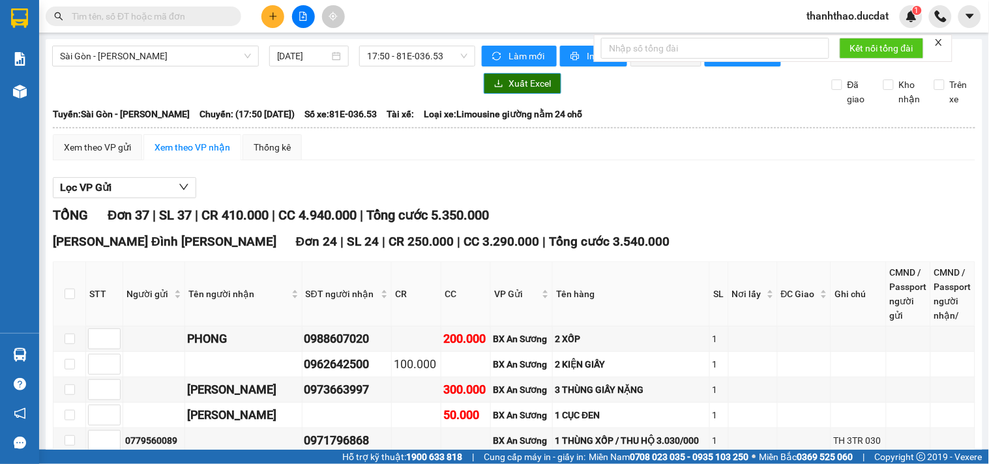
click at [526, 91] on span "Xuất Excel" at bounding box center [529, 83] width 42 height 14
click at [109, 53] on span "Sài Gòn - [PERSON_NAME]" at bounding box center [155, 56] width 191 height 20
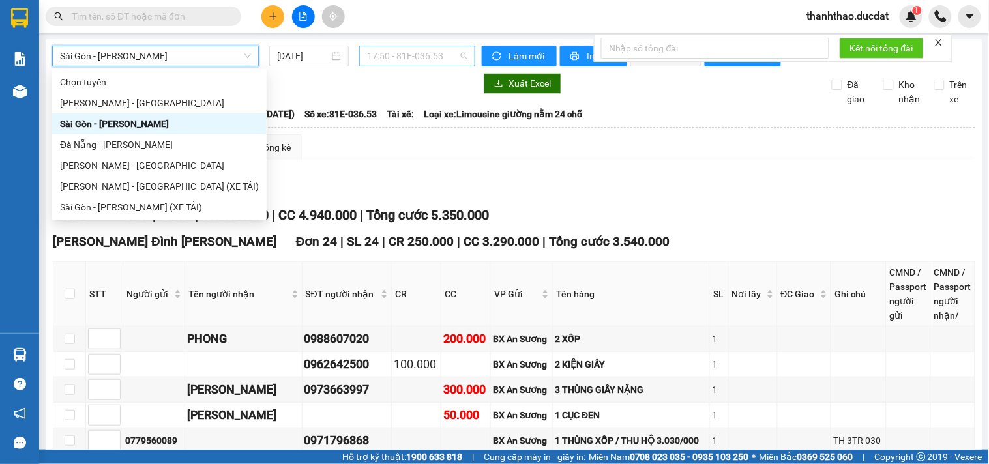
click at [405, 54] on span "17:50 - 81E-036.53" at bounding box center [417, 56] width 100 height 20
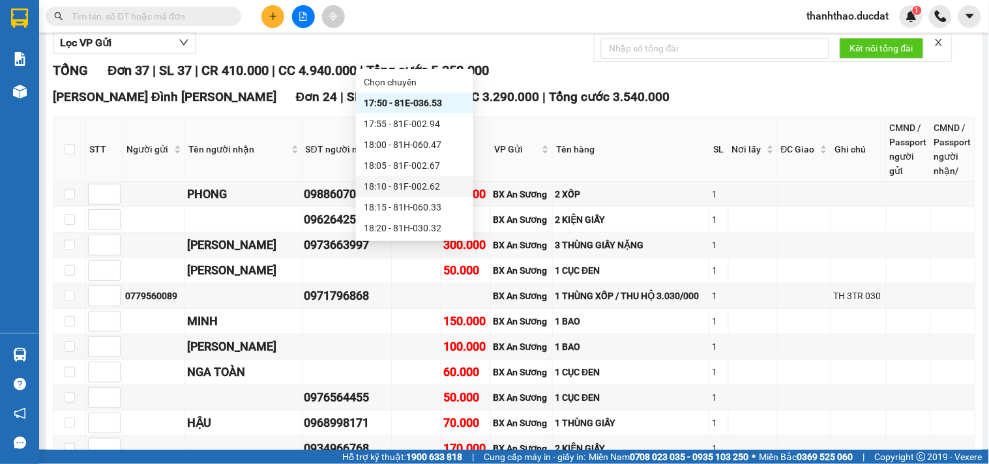
scroll to position [104, 0]
click at [425, 218] on div "20:15 (TC) - 81H-044.95" at bounding box center [414, 228] width 117 height 21
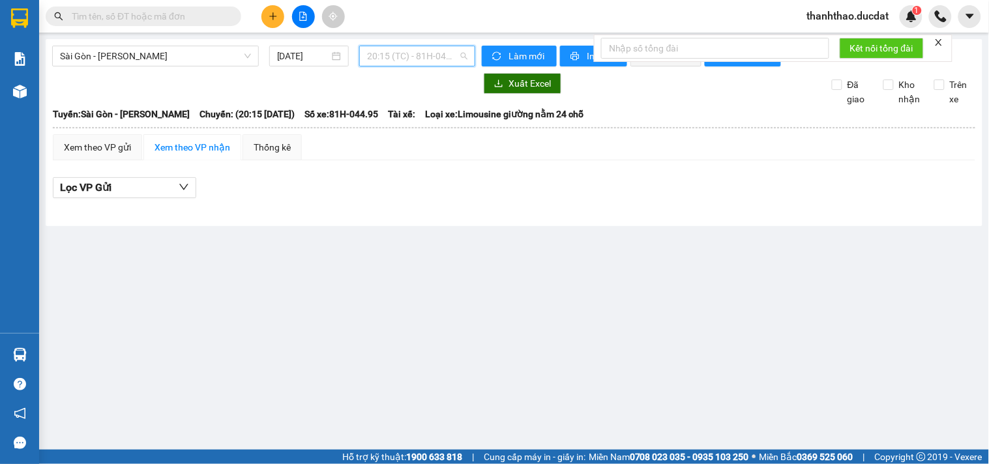
click at [435, 54] on span "20:15 (TC) - 81H-044.95" at bounding box center [417, 56] width 100 height 20
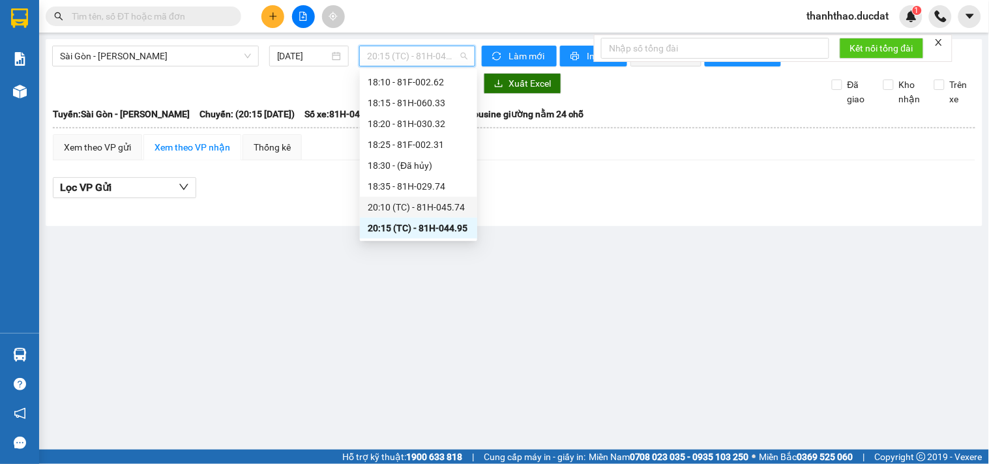
click at [424, 202] on div "20:10 (TC) - 81H-045.74" at bounding box center [419, 207] width 102 height 14
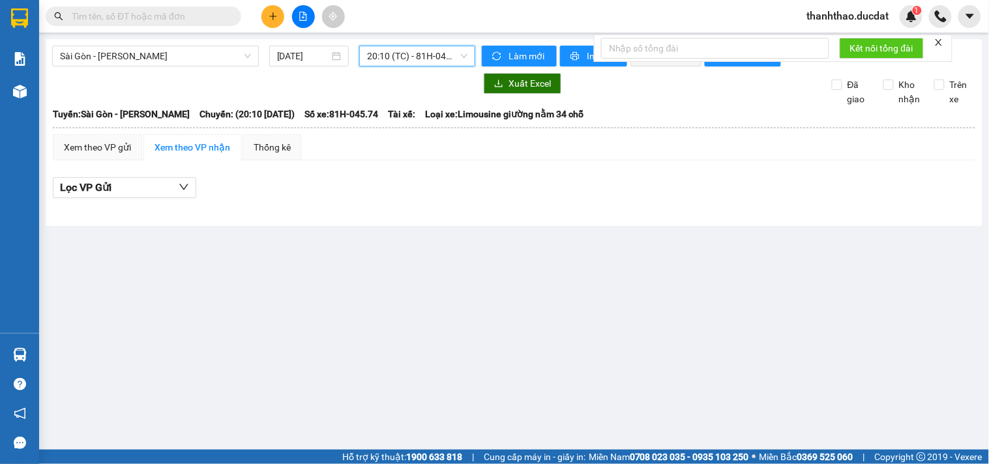
click at [426, 59] on span "20:10 (TC) - 81H-045.74" at bounding box center [417, 56] width 100 height 20
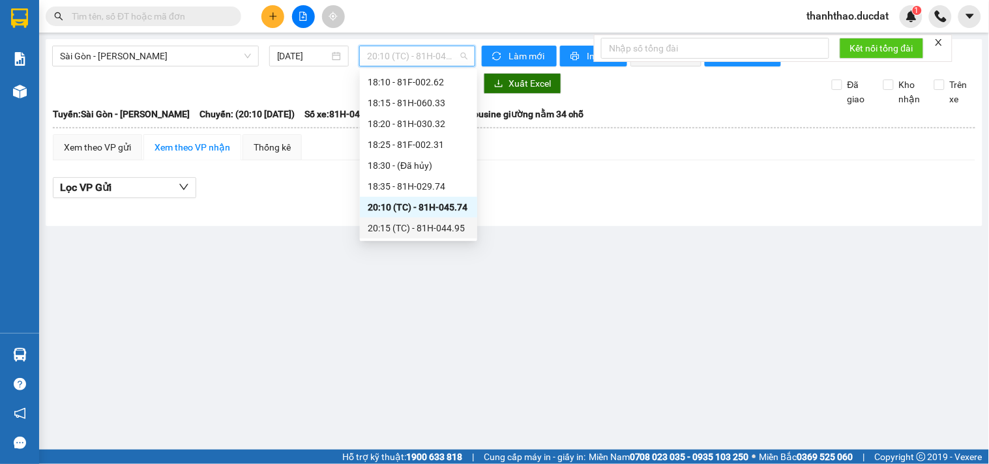
click at [413, 226] on div "20:15 (TC) - 81H-044.95" at bounding box center [419, 228] width 102 height 14
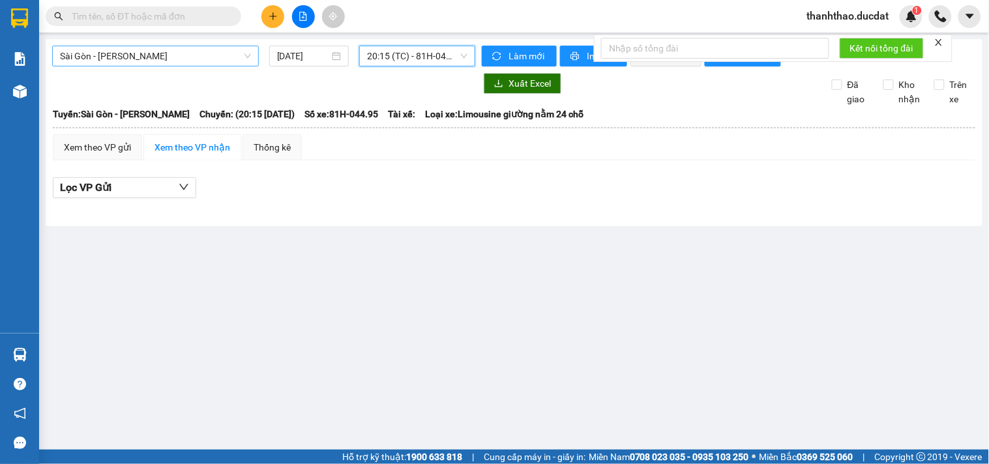
click at [140, 63] on span "Sài Gòn - [PERSON_NAME]" at bounding box center [155, 56] width 191 height 20
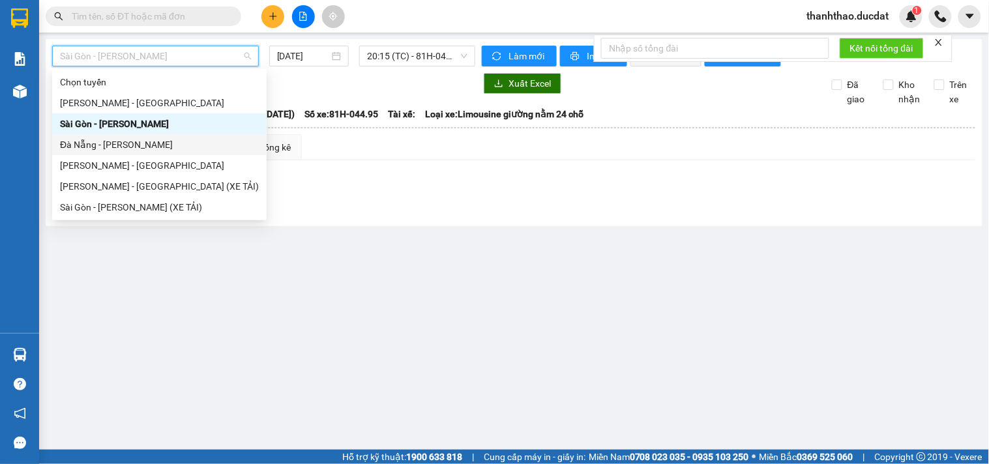
click at [96, 145] on div "Đà Nẵng - [PERSON_NAME]" at bounding box center [159, 145] width 199 height 14
type input "[DATE]"
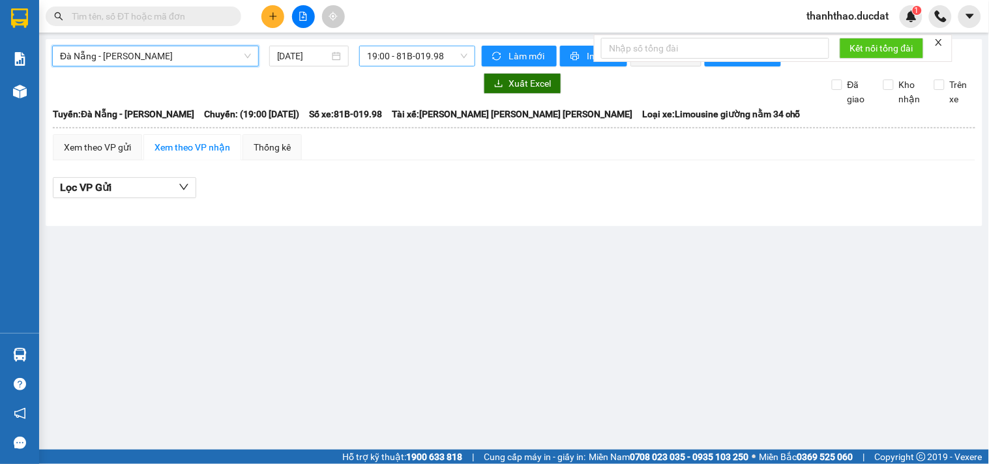
click at [381, 59] on span "19:00 - 81B-019.98" at bounding box center [417, 56] width 100 height 20
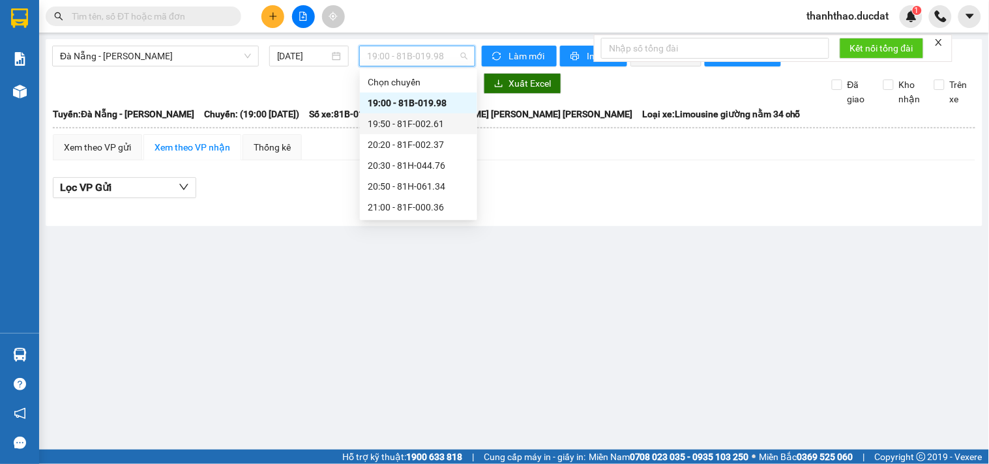
click at [420, 124] on div "19:50 - 81F-002.61" at bounding box center [419, 124] width 102 height 14
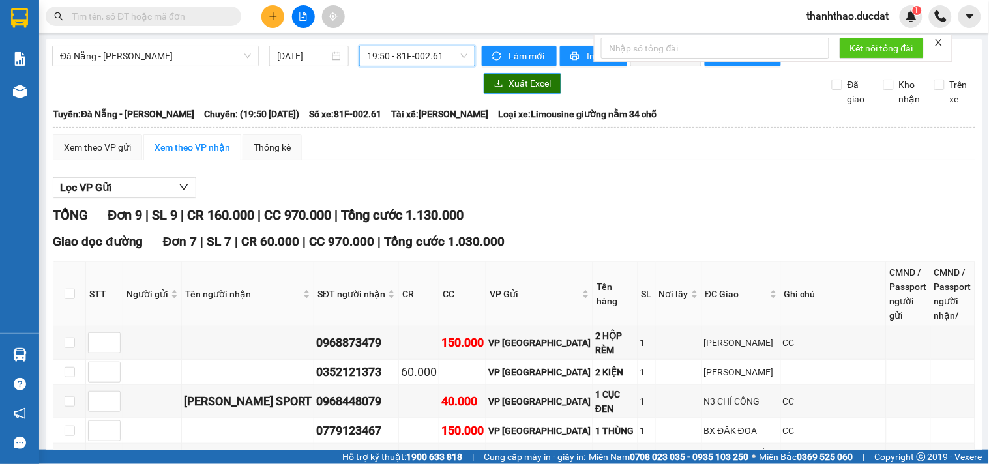
click at [523, 91] on span "Xuất Excel" at bounding box center [529, 83] width 42 height 14
click at [380, 66] on div "[GEOGRAPHIC_DATA] - [PERSON_NAME] [DATE] 19:50 - 81F-002.61" at bounding box center [263, 56] width 423 height 21
click at [396, 48] on span "19:50 - 81F-002.61" at bounding box center [417, 56] width 100 height 20
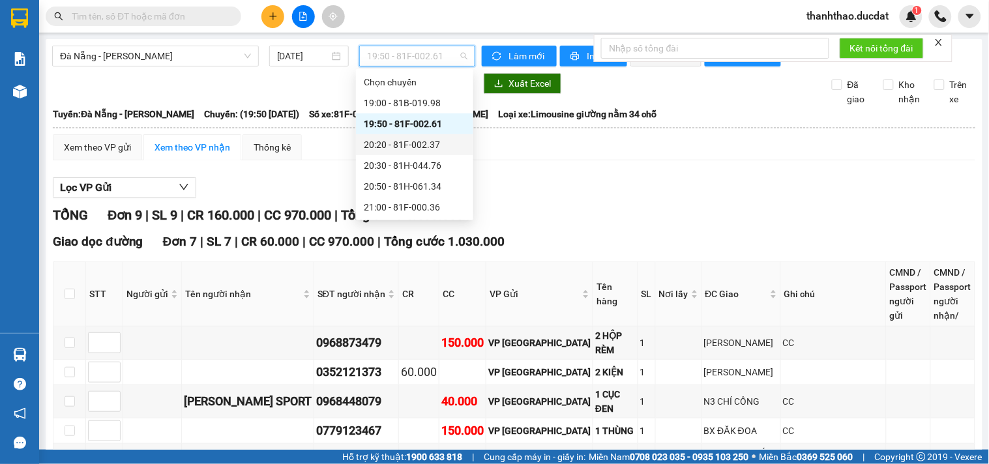
click at [416, 141] on div "20:20 - 81F-002.37" at bounding box center [415, 145] width 102 height 14
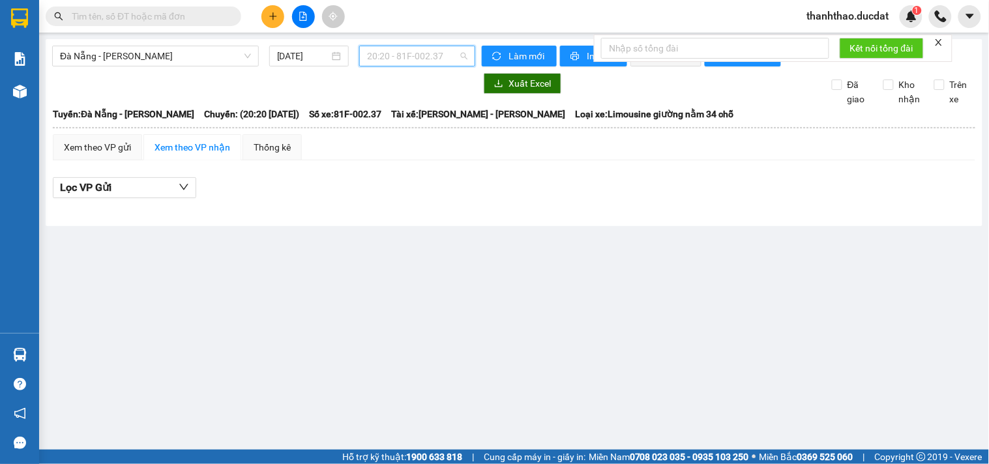
click at [426, 50] on span "20:20 - 81F-002.37" at bounding box center [417, 56] width 100 height 20
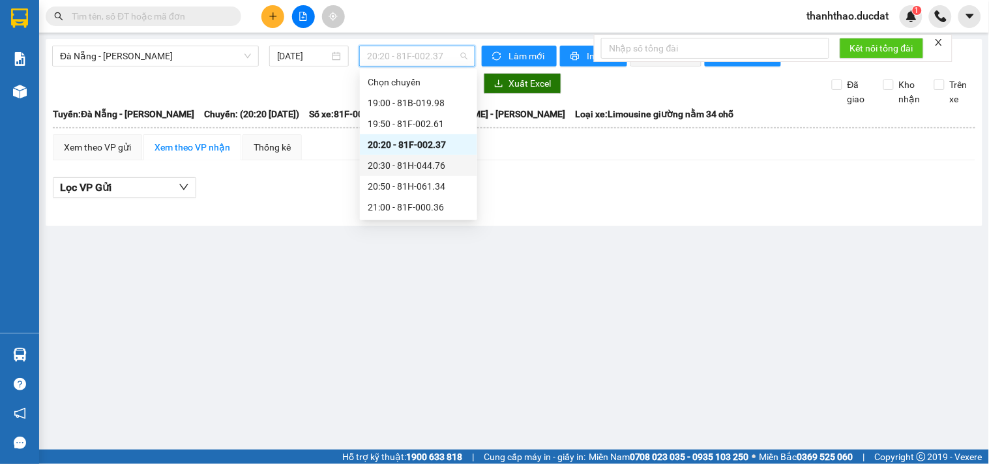
click at [424, 164] on div "20:30 - 81H-044.76" at bounding box center [419, 165] width 102 height 14
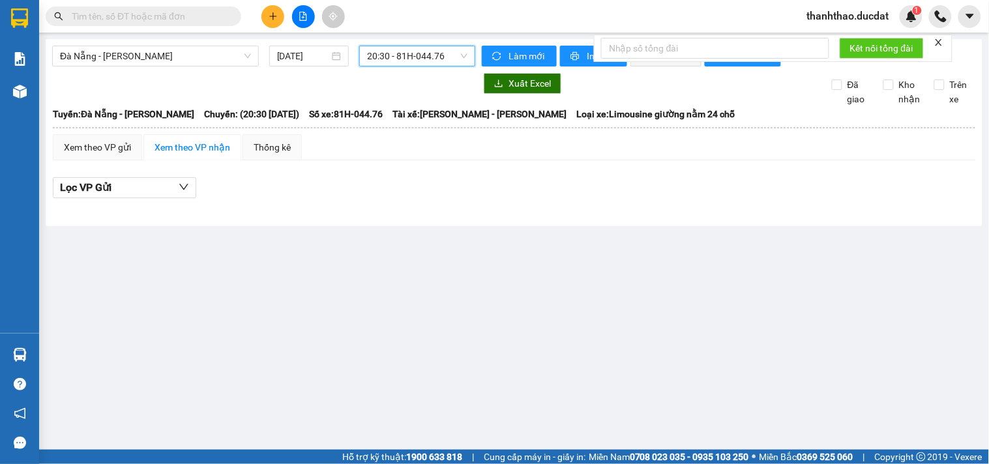
click at [435, 59] on span "20:30 - 81H-044.76" at bounding box center [417, 56] width 100 height 20
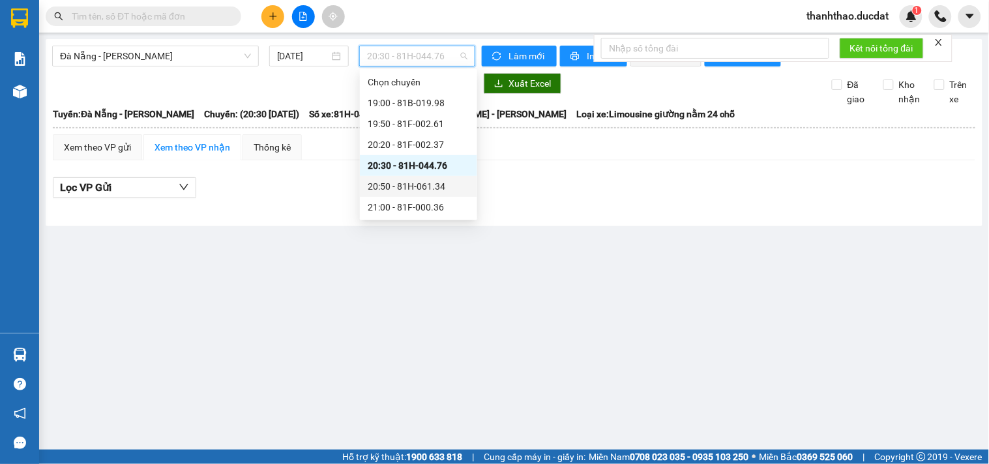
click at [417, 184] on div "20:50 - 81H-061.34" at bounding box center [419, 186] width 102 height 14
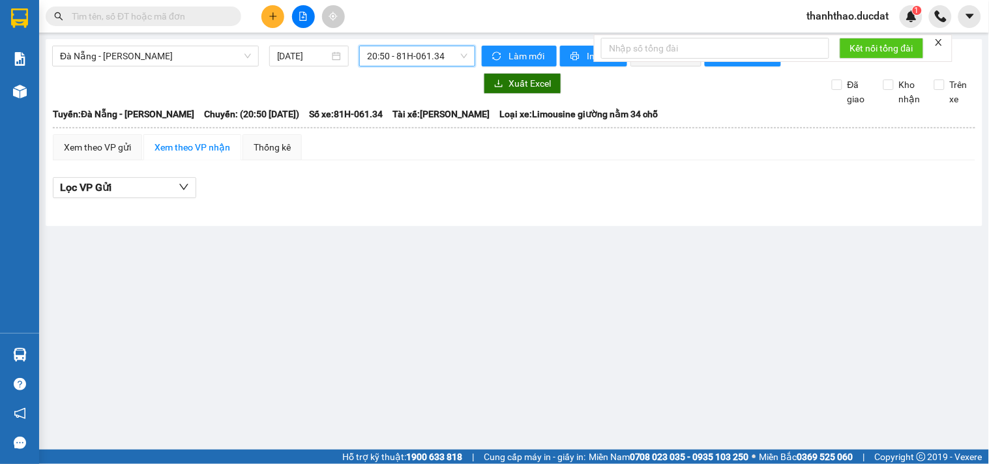
click at [445, 48] on span "20:50 - 81H-061.34" at bounding box center [417, 56] width 100 height 20
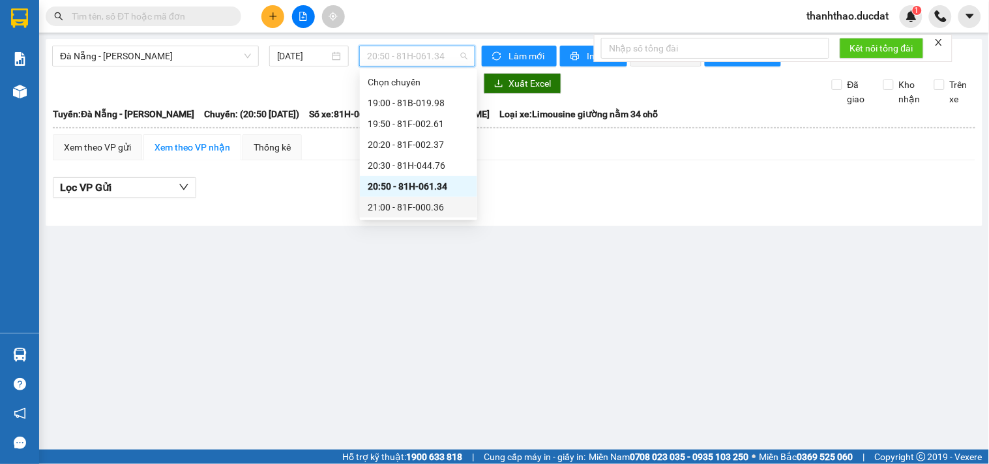
click at [429, 203] on div "21:00 - 81F-000.36" at bounding box center [419, 207] width 102 height 14
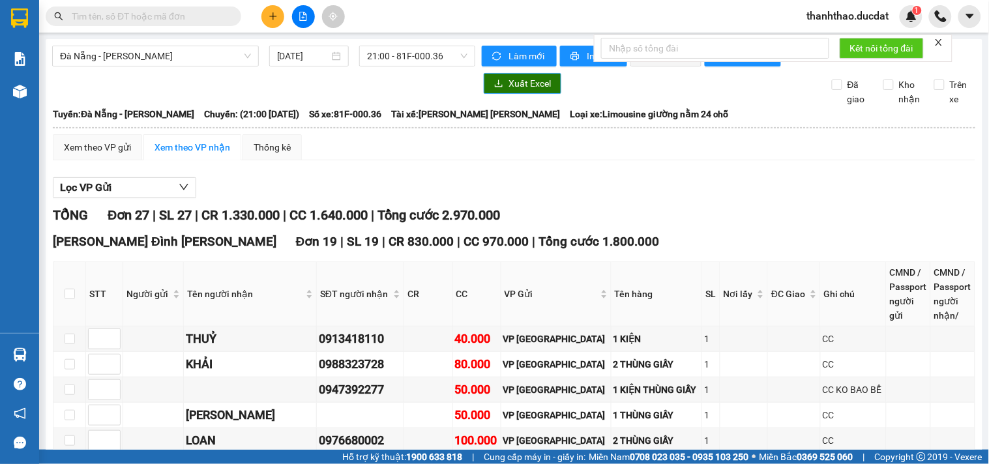
click at [500, 93] on button "Xuất Excel" at bounding box center [523, 83] width 78 height 21
click at [167, 59] on span "Đà Nẵng - [PERSON_NAME]" at bounding box center [155, 56] width 191 height 20
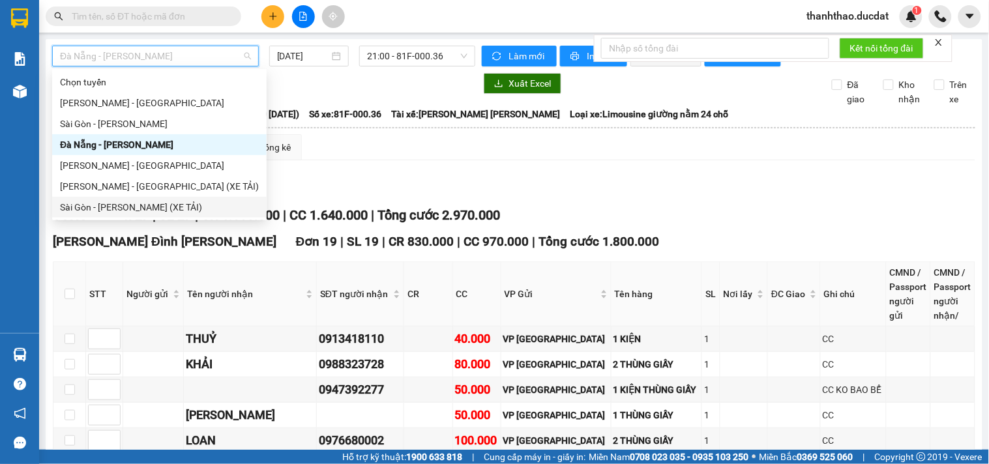
click at [121, 203] on div "Sài Gòn - [PERSON_NAME] (XE TẢI)" at bounding box center [159, 207] width 199 height 14
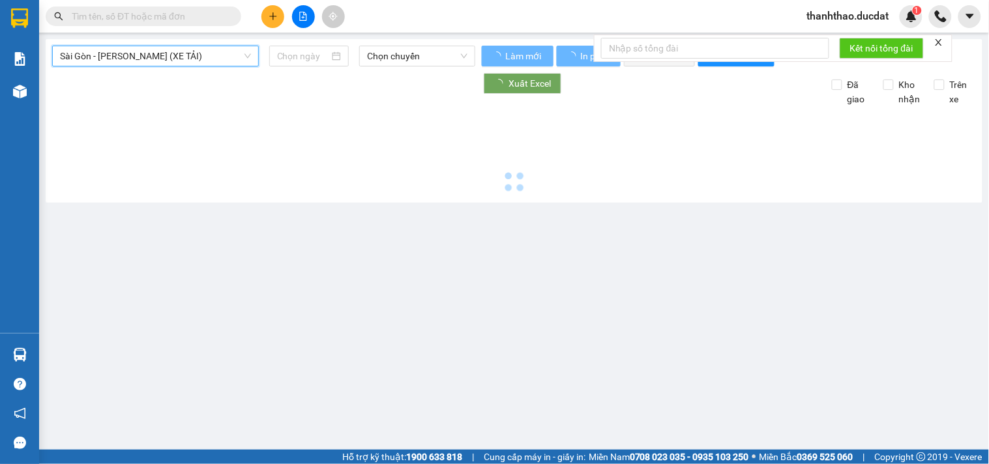
type input "[DATE]"
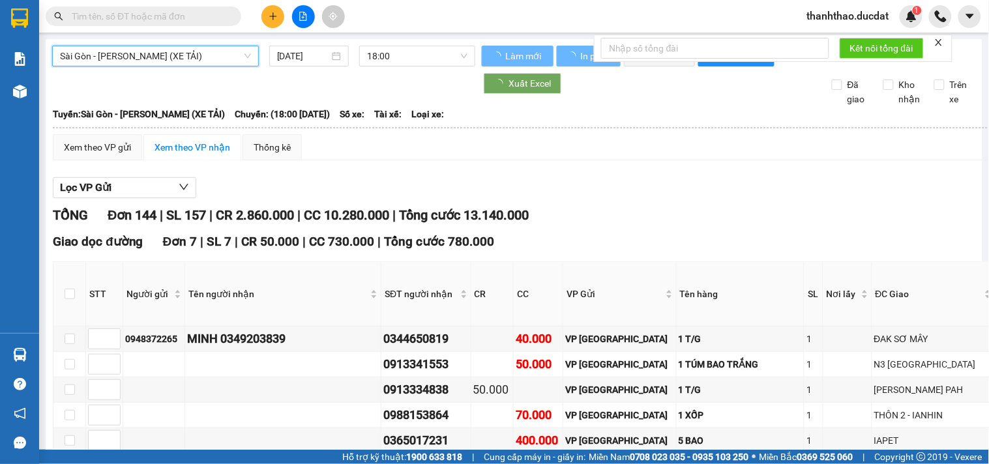
click at [180, 57] on span "Sài Gòn - [PERSON_NAME] (XE TẢI)" at bounding box center [155, 56] width 191 height 20
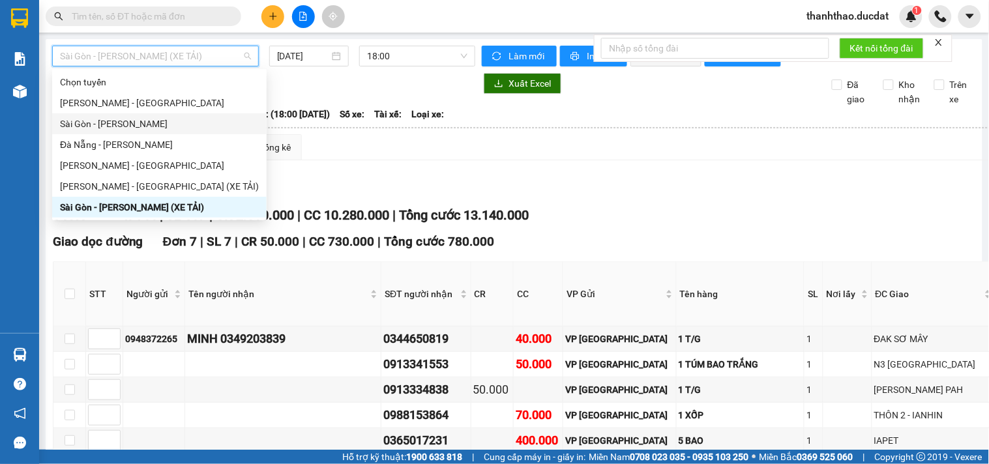
click at [98, 122] on div "Sài Gòn - [PERSON_NAME]" at bounding box center [159, 124] width 199 height 14
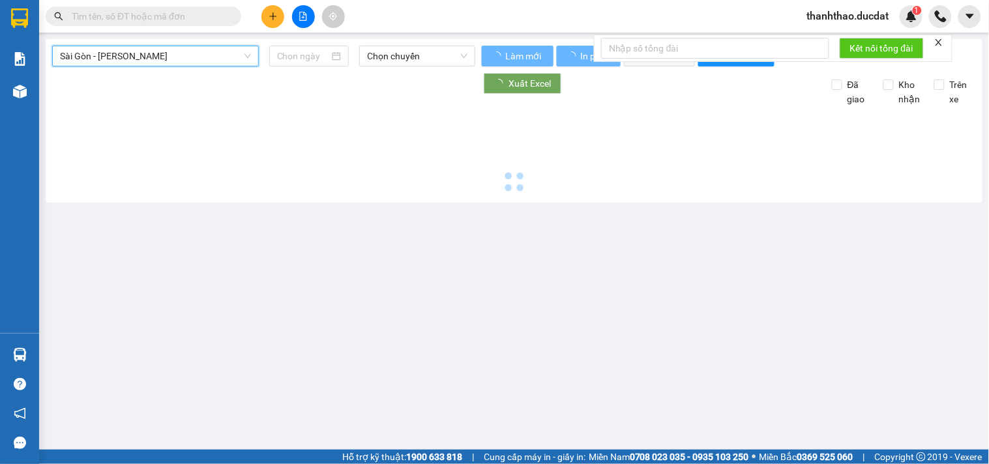
type input "[DATE]"
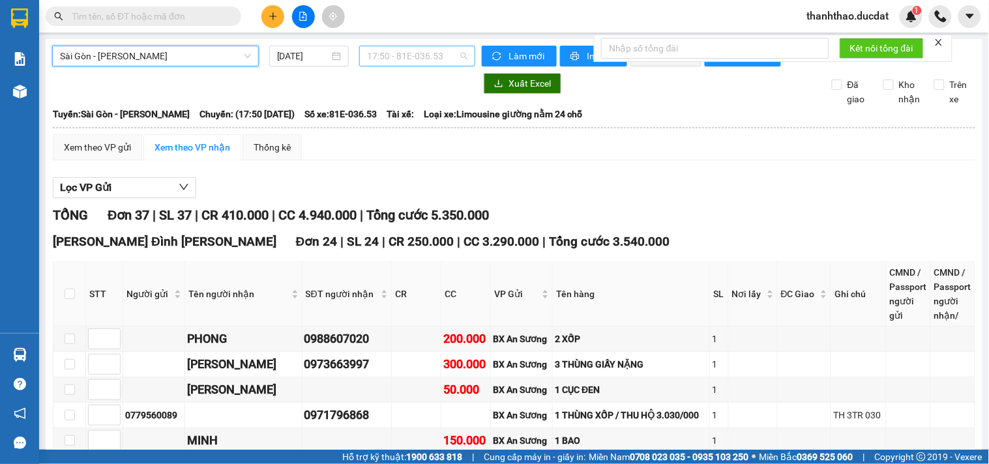
click at [414, 63] on span "17:50 - 81E-036.53" at bounding box center [417, 56] width 100 height 20
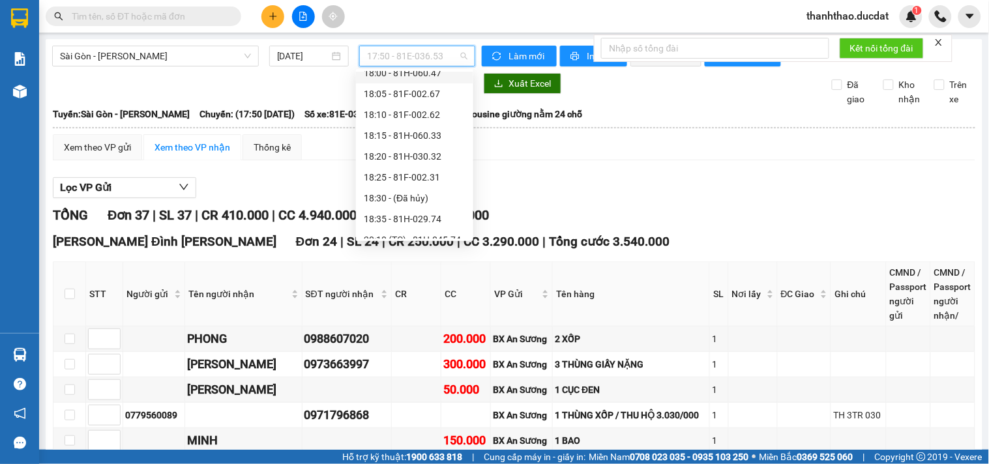
scroll to position [104, 0]
click at [430, 238] on div "20:15 (TC) - 81H-044.95" at bounding box center [414, 228] width 117 height 21
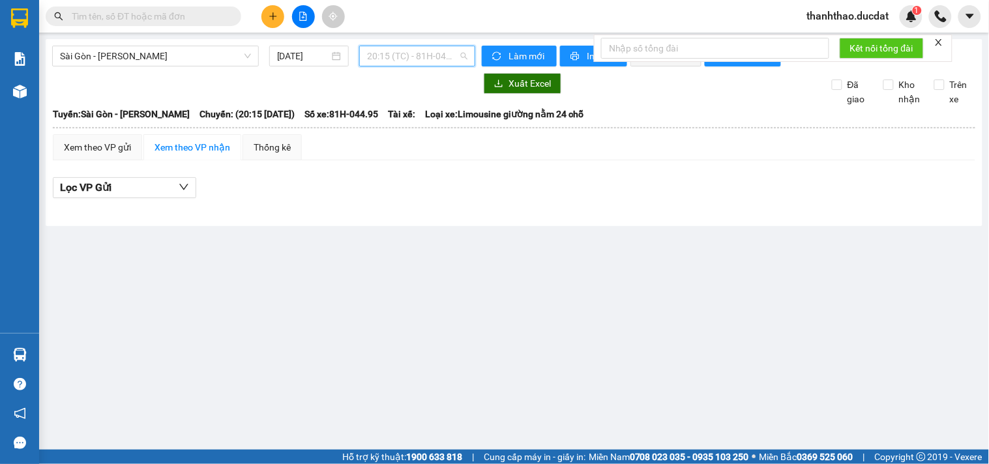
click at [399, 51] on span "20:15 (TC) - 81H-044.95" at bounding box center [417, 56] width 100 height 20
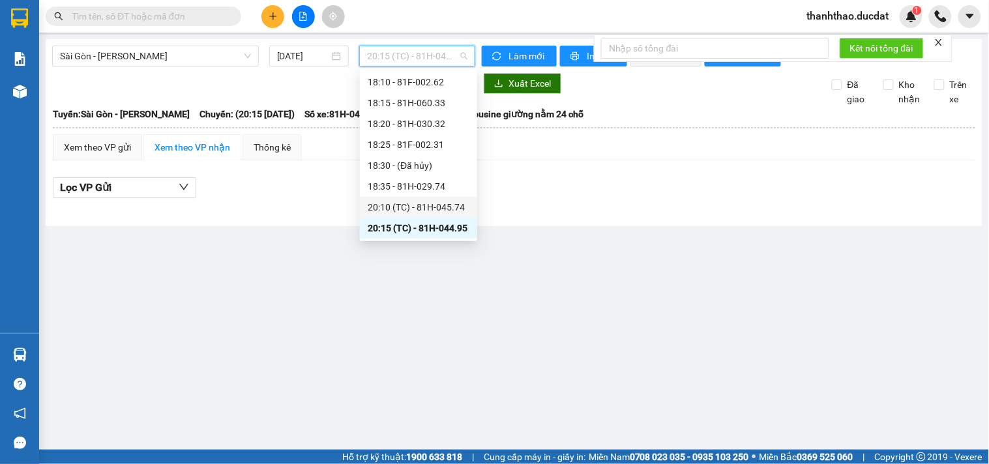
click at [427, 204] on div "20:10 (TC) - 81H-045.74" at bounding box center [419, 207] width 102 height 14
